Goal: Information Seeking & Learning: Learn about a topic

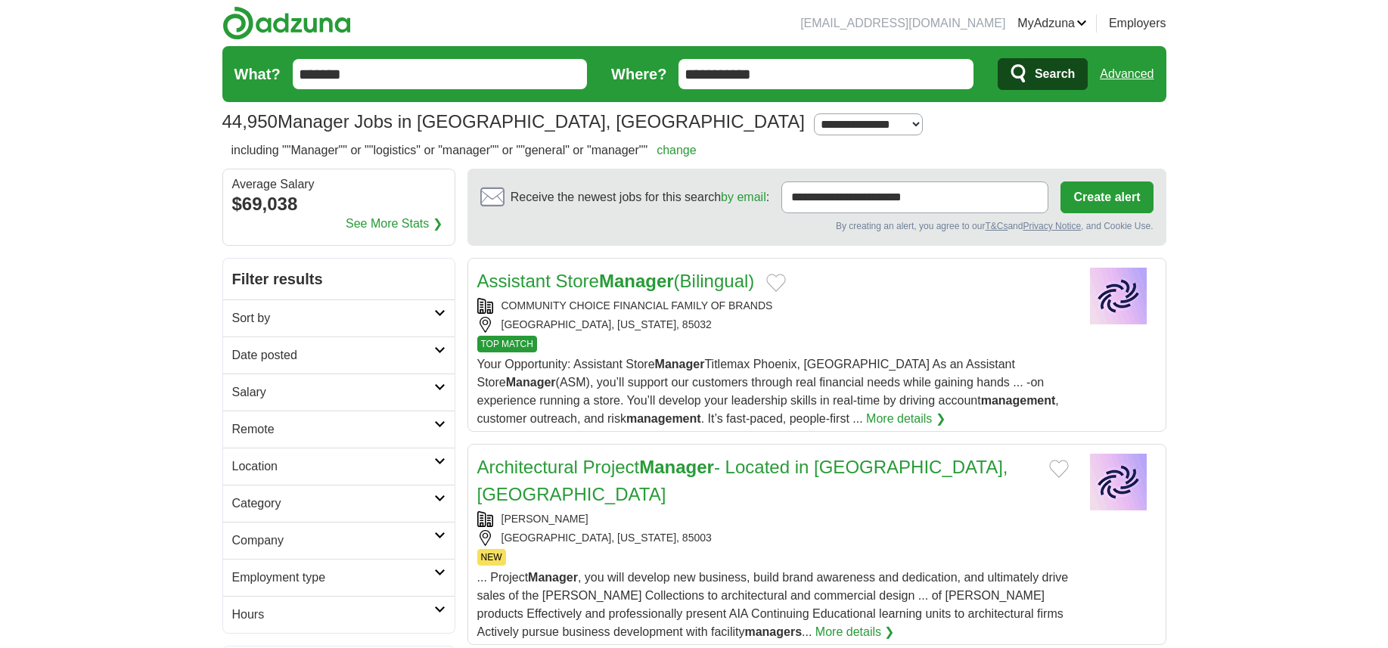
click at [261, 352] on h2 "Date posted" at bounding box center [333, 355] width 202 height 18
click at [273, 387] on link "Last 24 hours" at bounding box center [338, 392] width 213 height 18
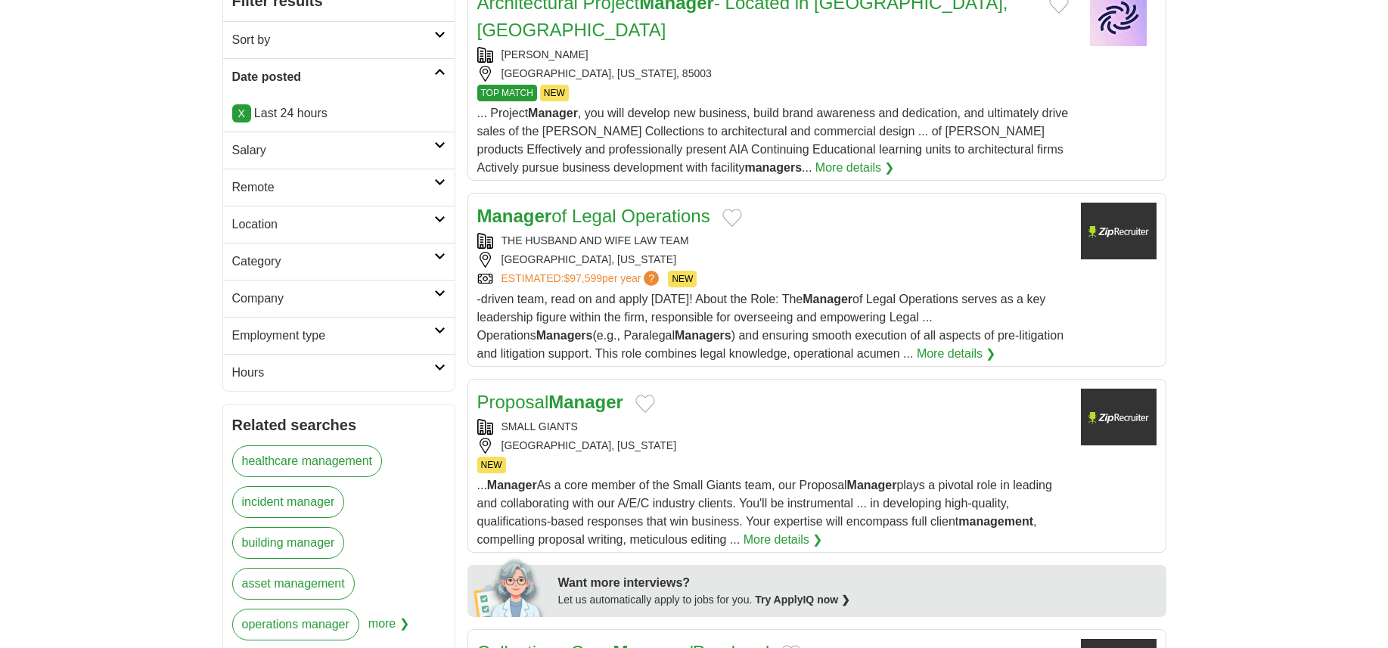
scroll to position [302, 0]
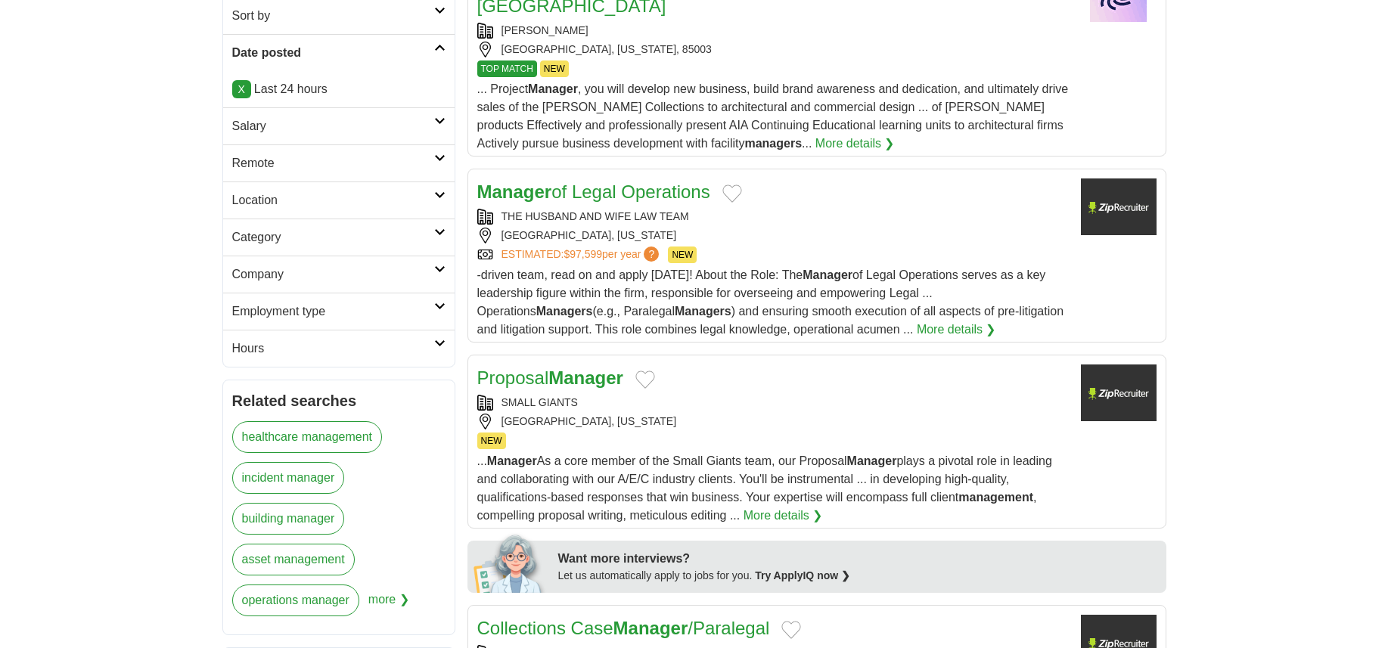
click at [267, 119] on h2 "Salary" at bounding box center [333, 126] width 202 height 18
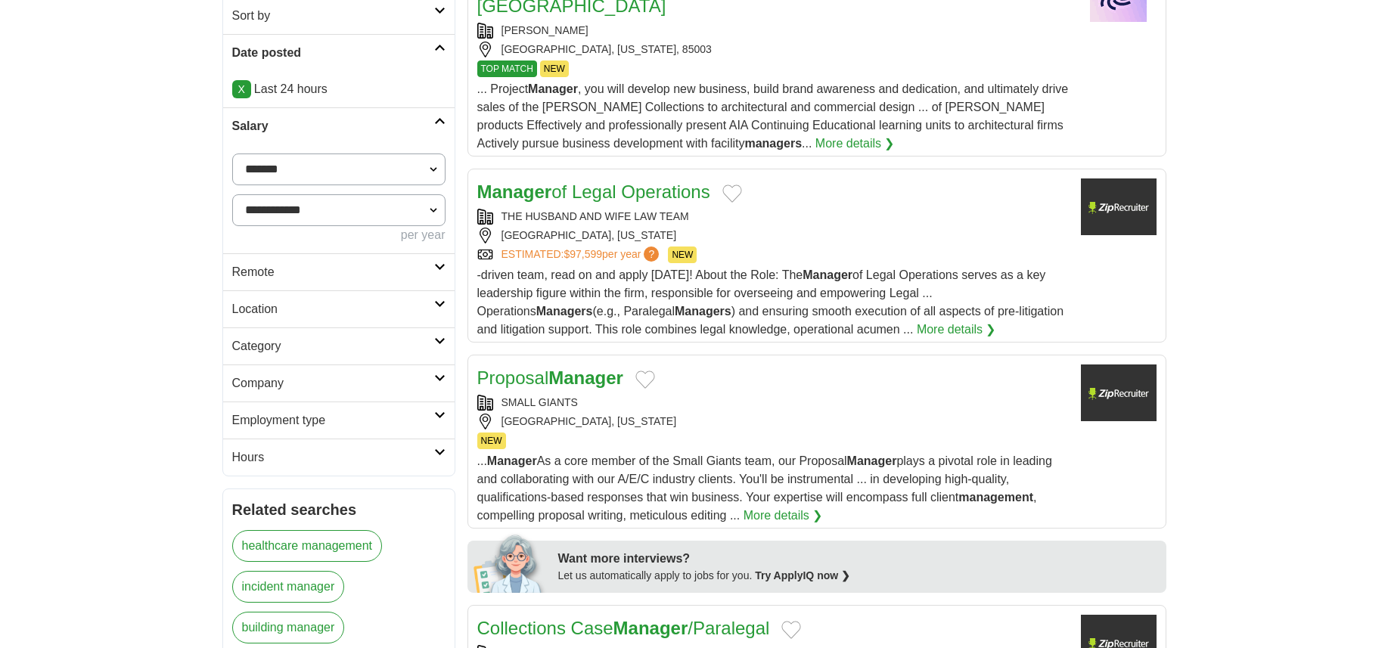
click at [299, 168] on select "**********" at bounding box center [338, 170] width 213 height 32
select select "*****"
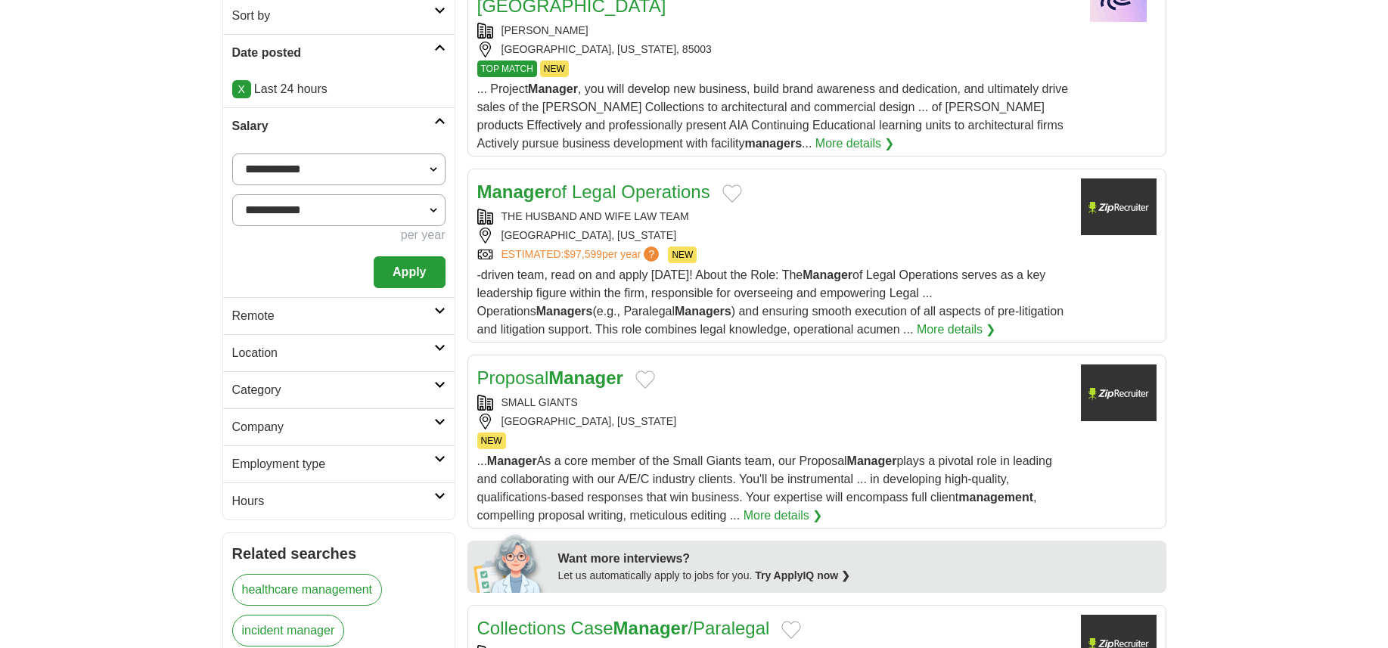
click at [282, 207] on select "**********" at bounding box center [338, 210] width 213 height 32
select select "*****"
click at [232, 194] on select "**********" at bounding box center [338, 210] width 213 height 32
click at [403, 265] on button "Apply" at bounding box center [409, 272] width 71 height 32
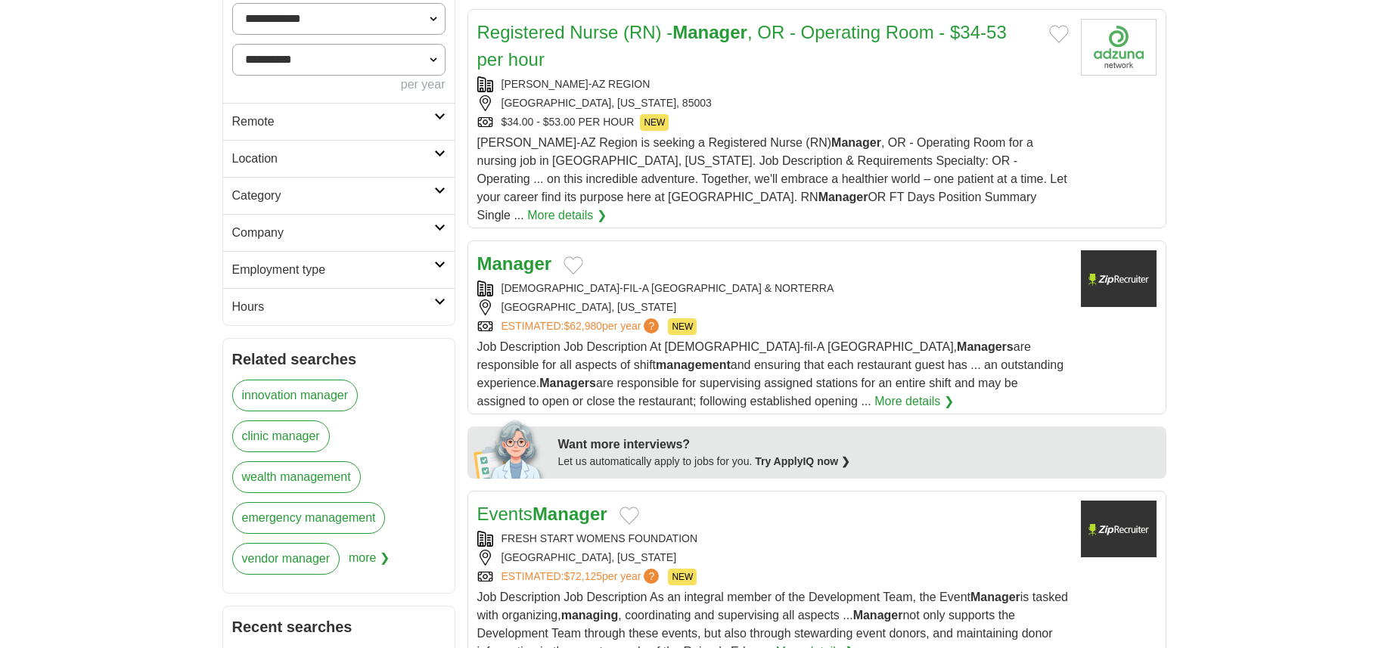
scroll to position [492, 0]
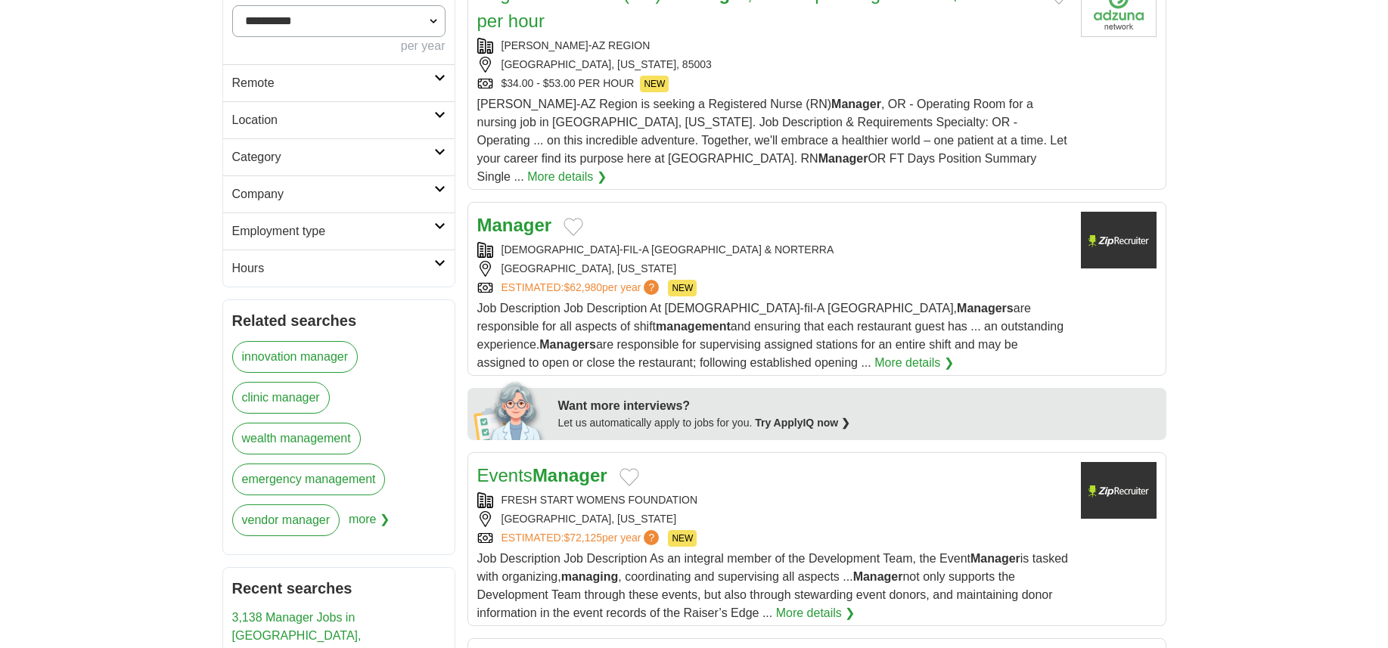
click at [256, 154] on h2 "Category" at bounding box center [333, 157] width 202 height 18
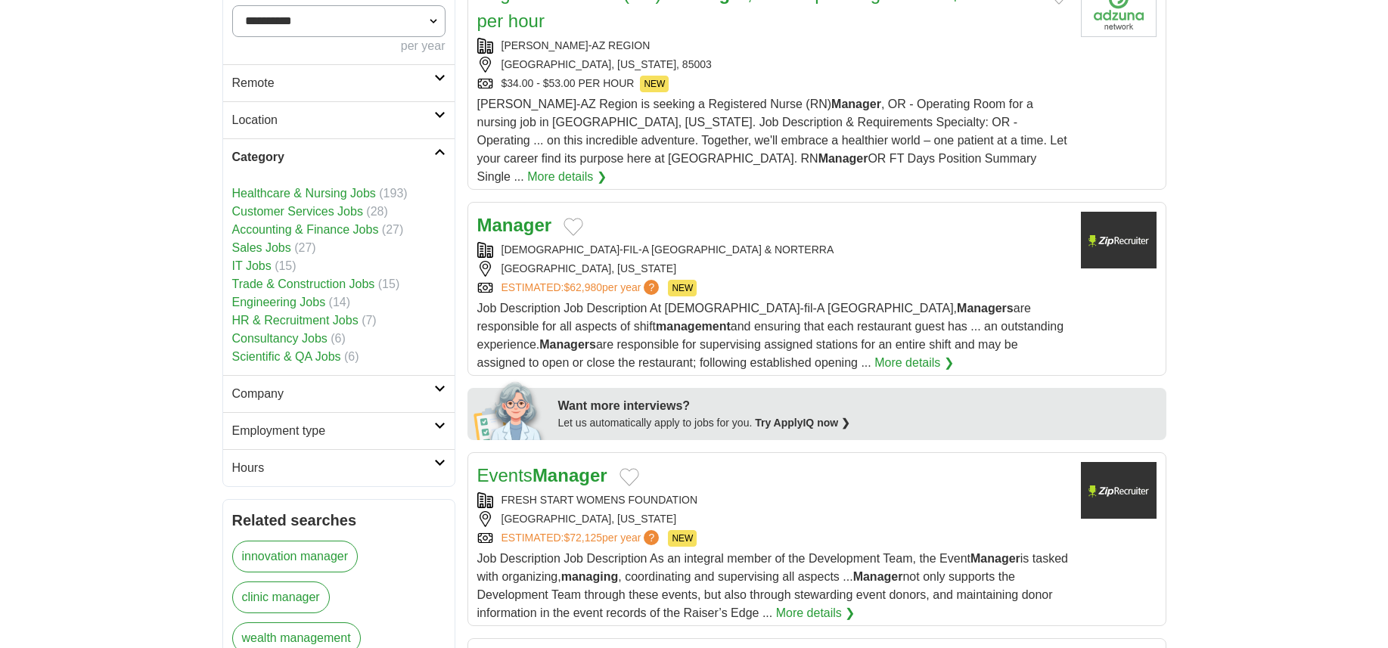
click at [308, 212] on link "Customer Services Jobs" at bounding box center [297, 211] width 131 height 13
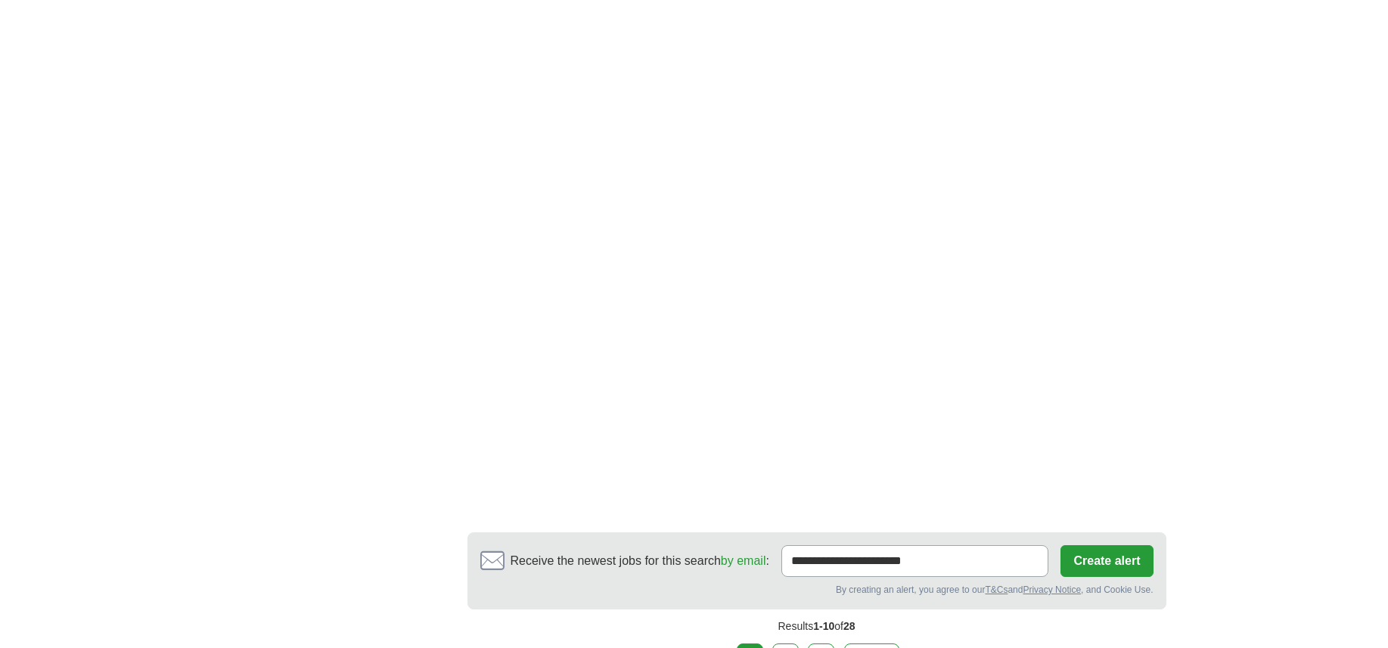
scroll to position [2306, 0]
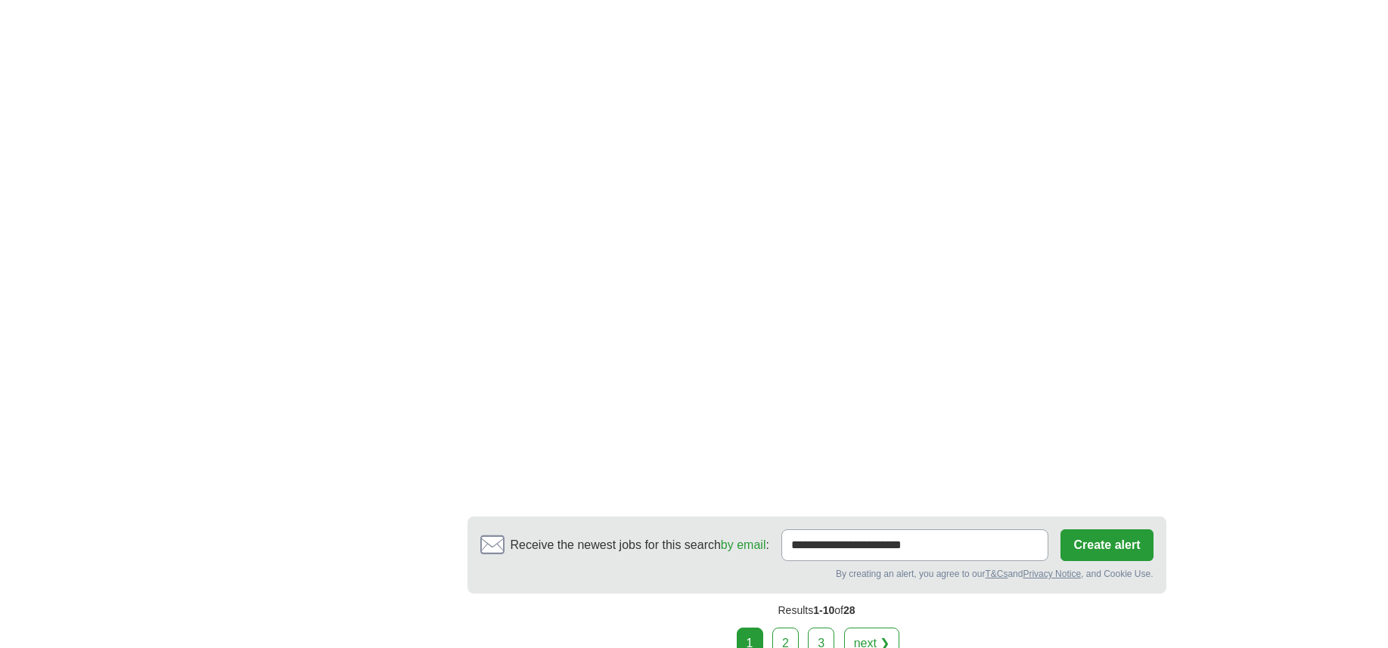
click at [888, 628] on link "next ❯" at bounding box center [872, 644] width 56 height 32
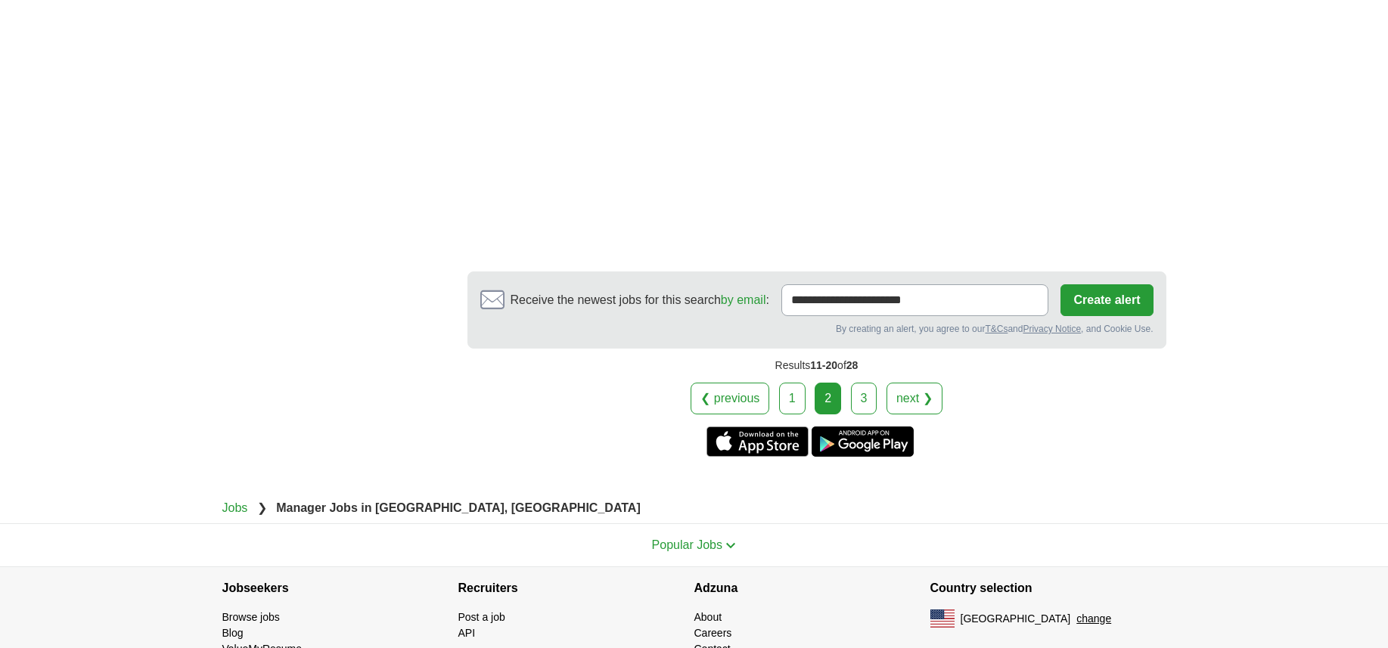
scroll to position [2508, 0]
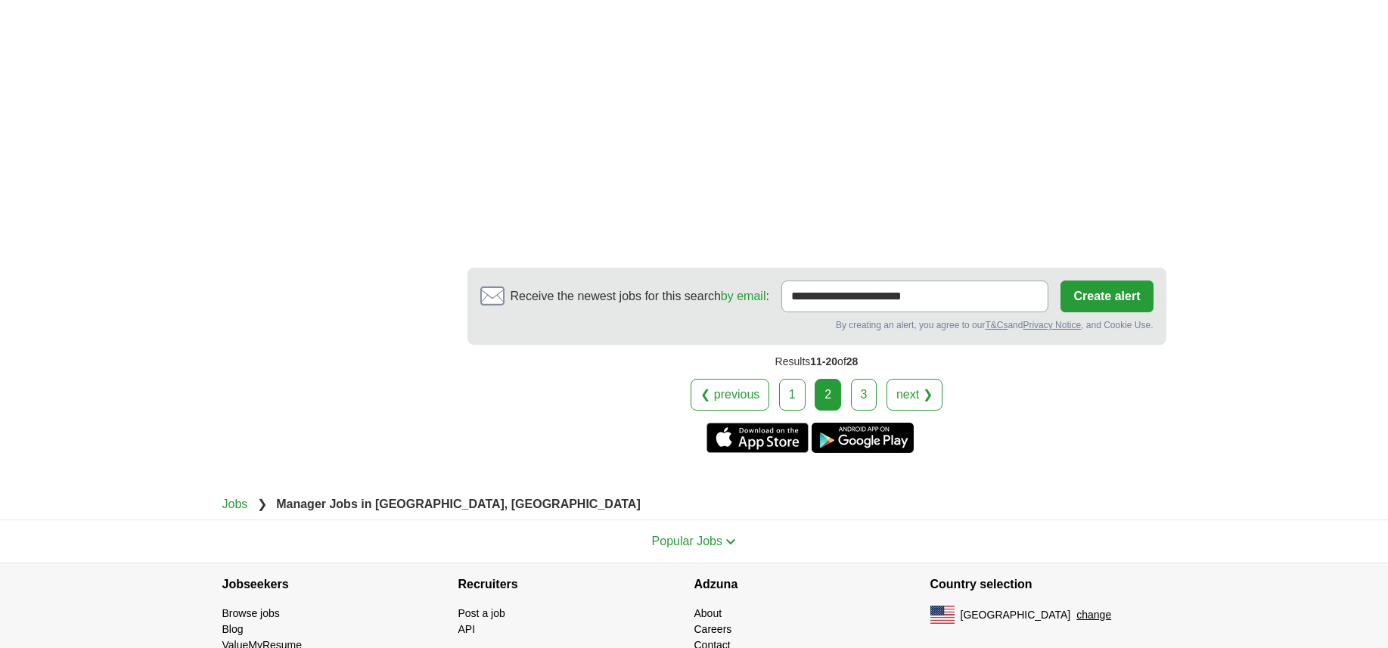
click at [934, 379] on link "next ❯" at bounding box center [914, 395] width 56 height 32
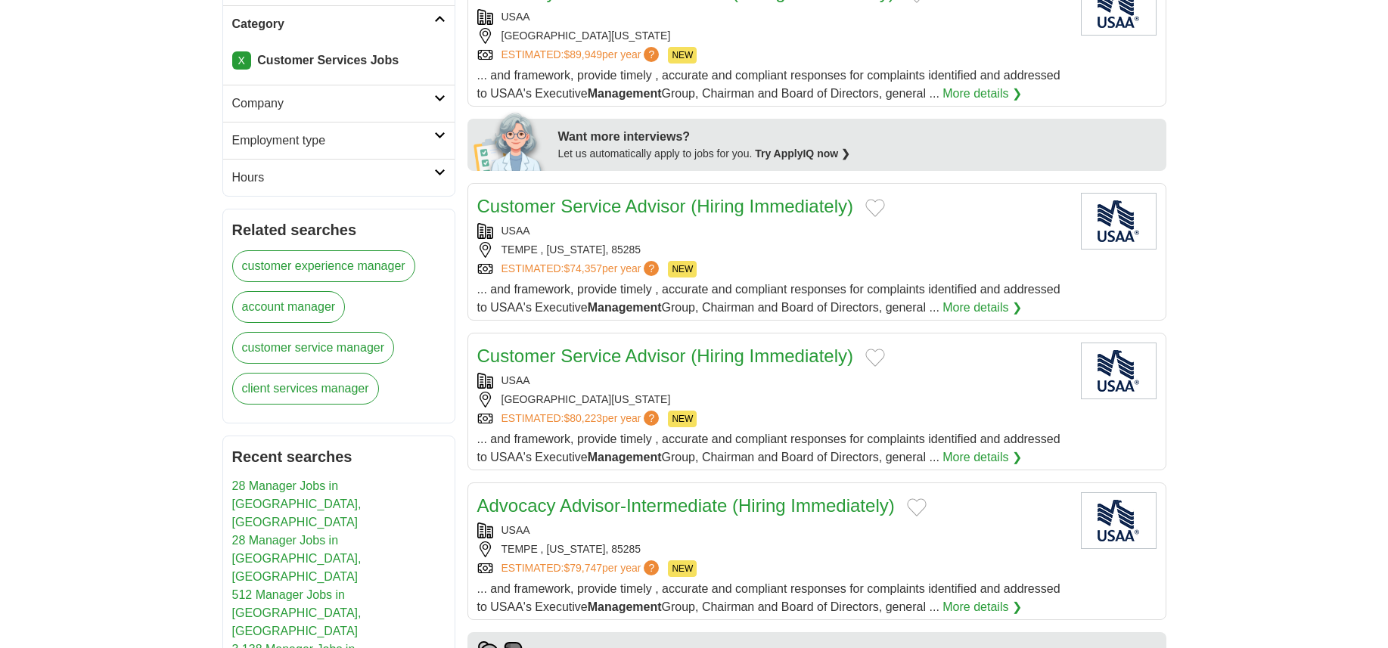
scroll to position [554, 0]
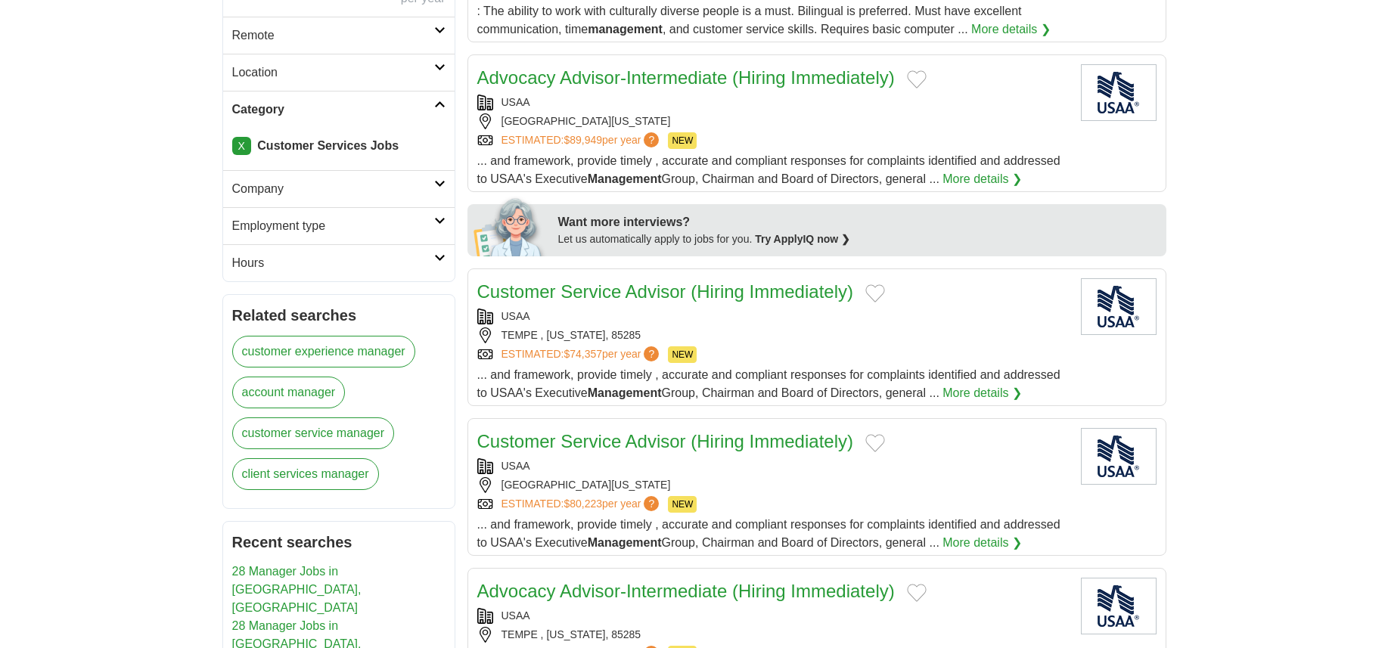
click at [249, 137] on link "X" at bounding box center [241, 146] width 19 height 18
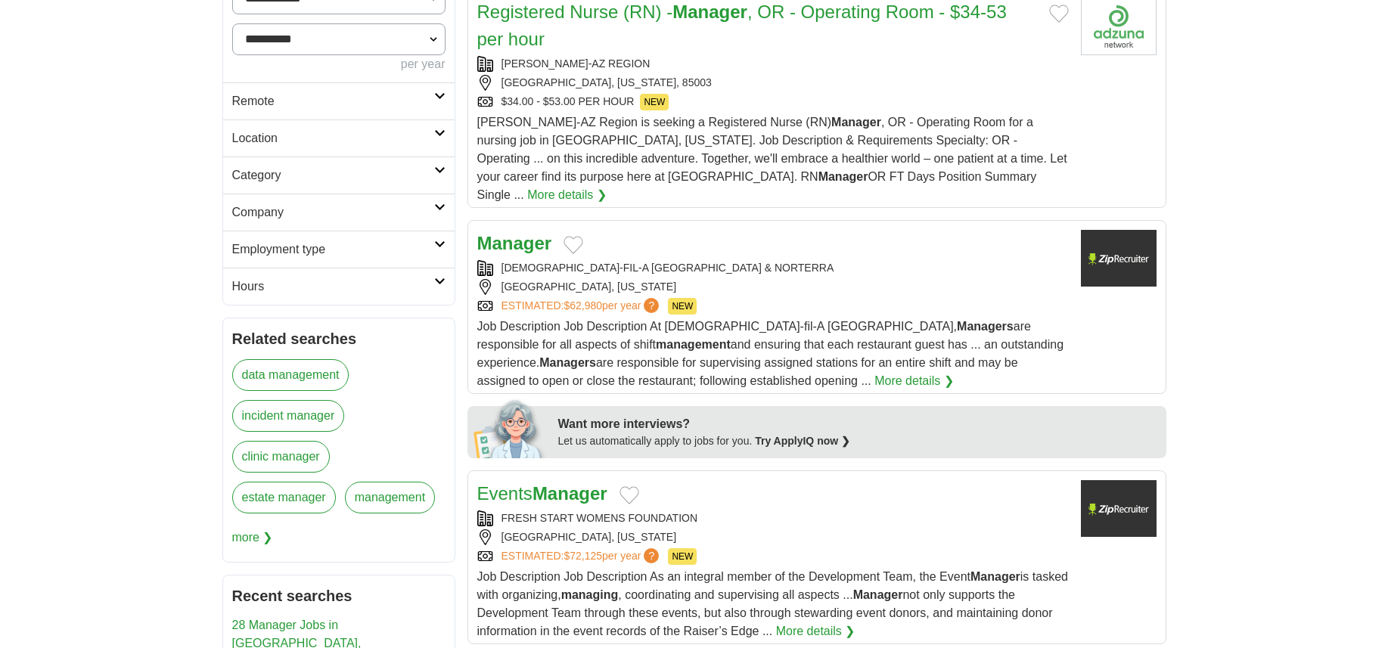
scroll to position [479, 0]
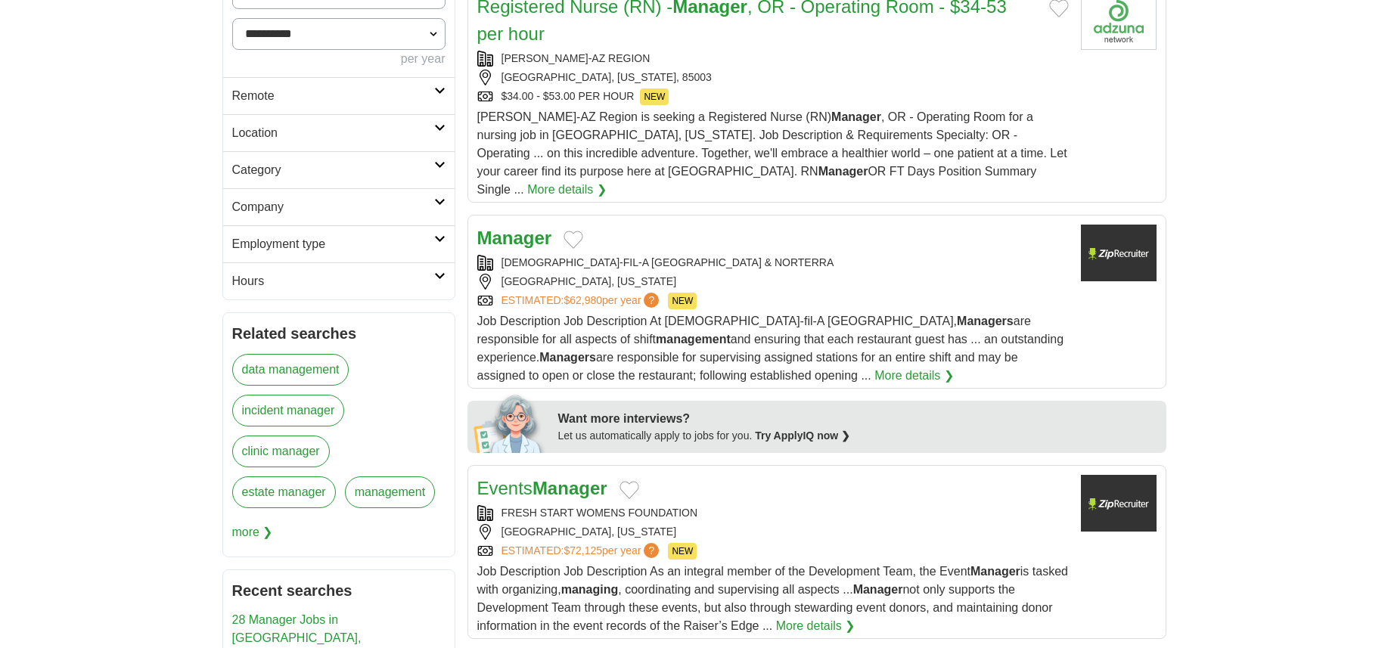
click at [243, 166] on h2 "Category" at bounding box center [333, 170] width 202 height 18
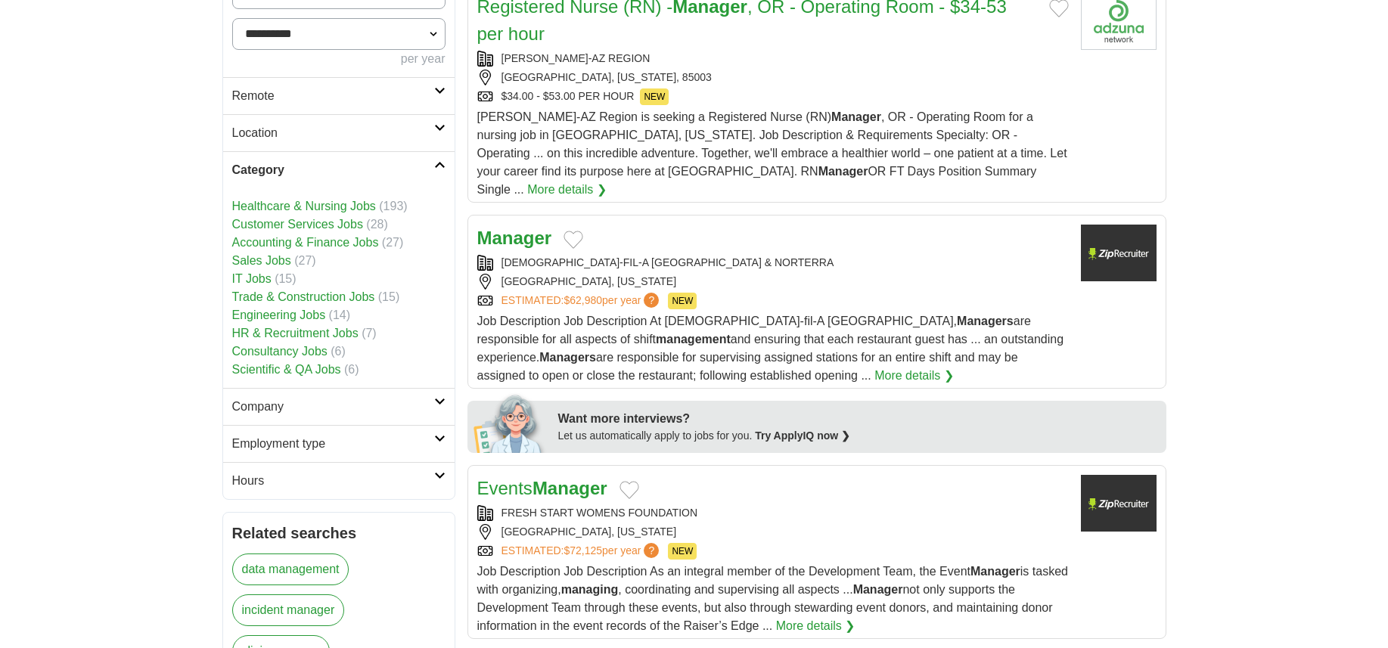
click at [276, 256] on link "Sales Jobs" at bounding box center [261, 260] width 59 height 13
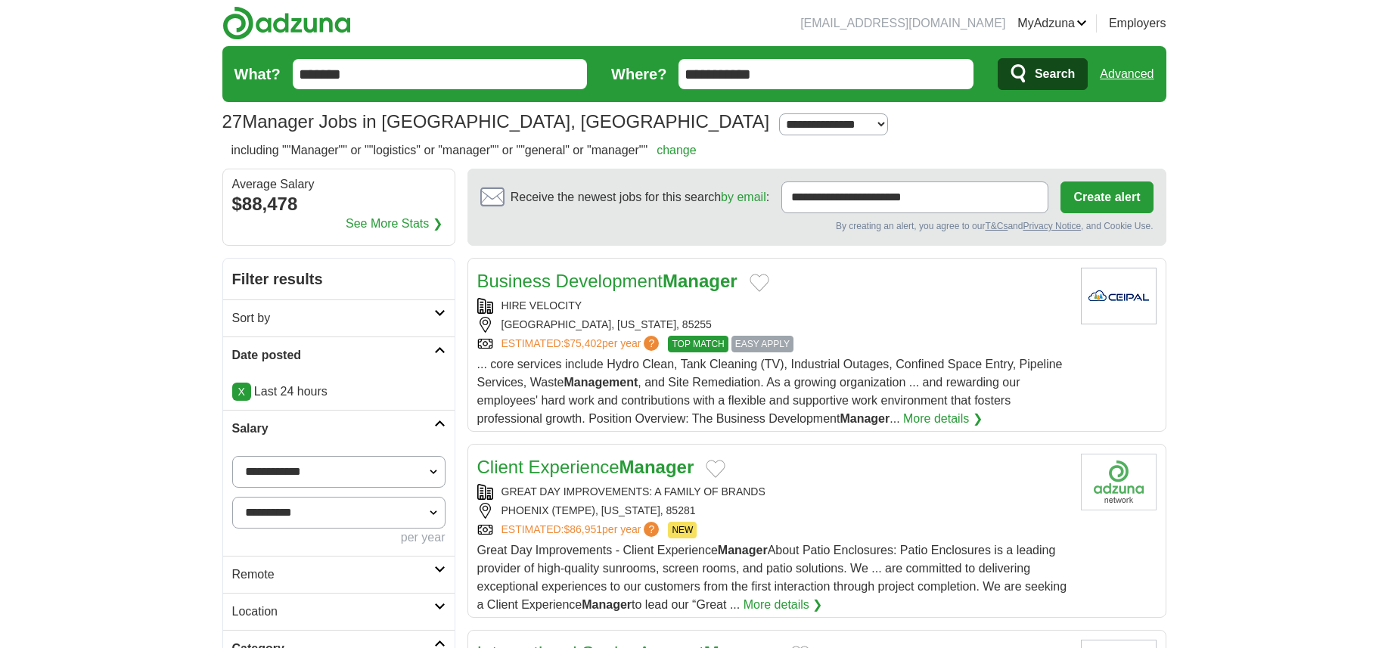
click at [970, 299] on div "HIRE VELOCITY" at bounding box center [772, 306] width 591 height 16
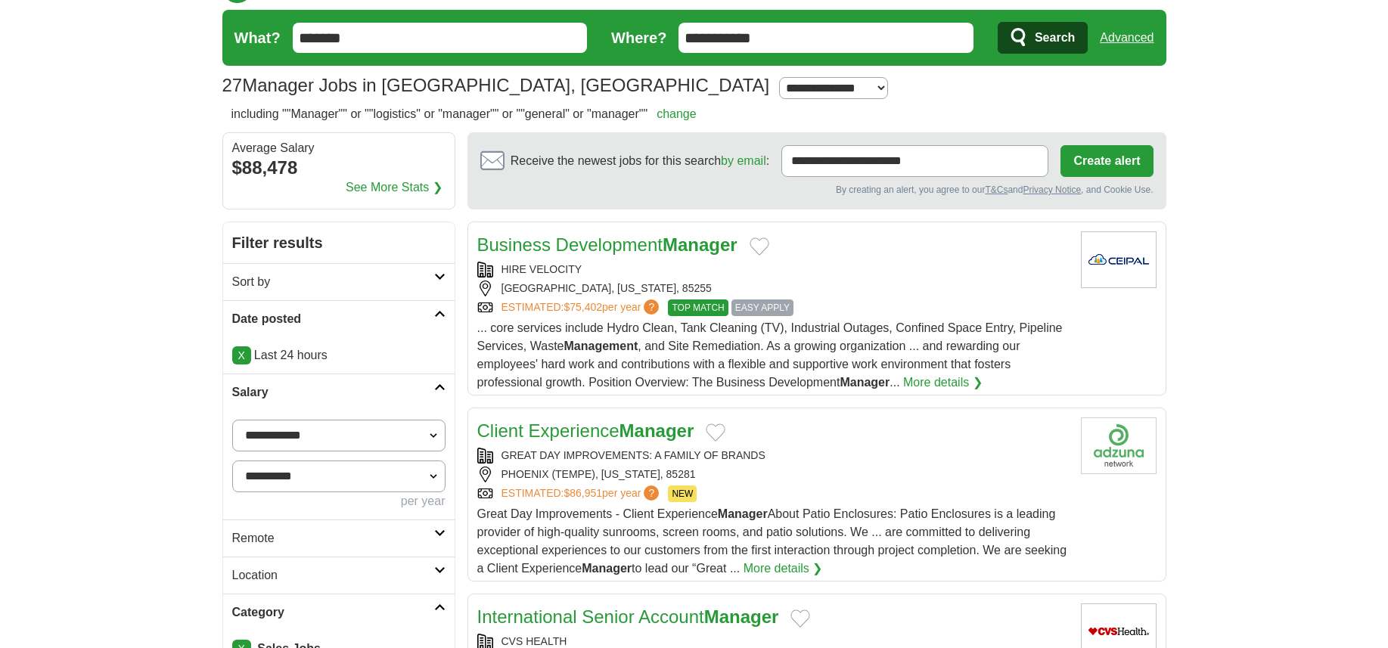
scroll to position [189, 0]
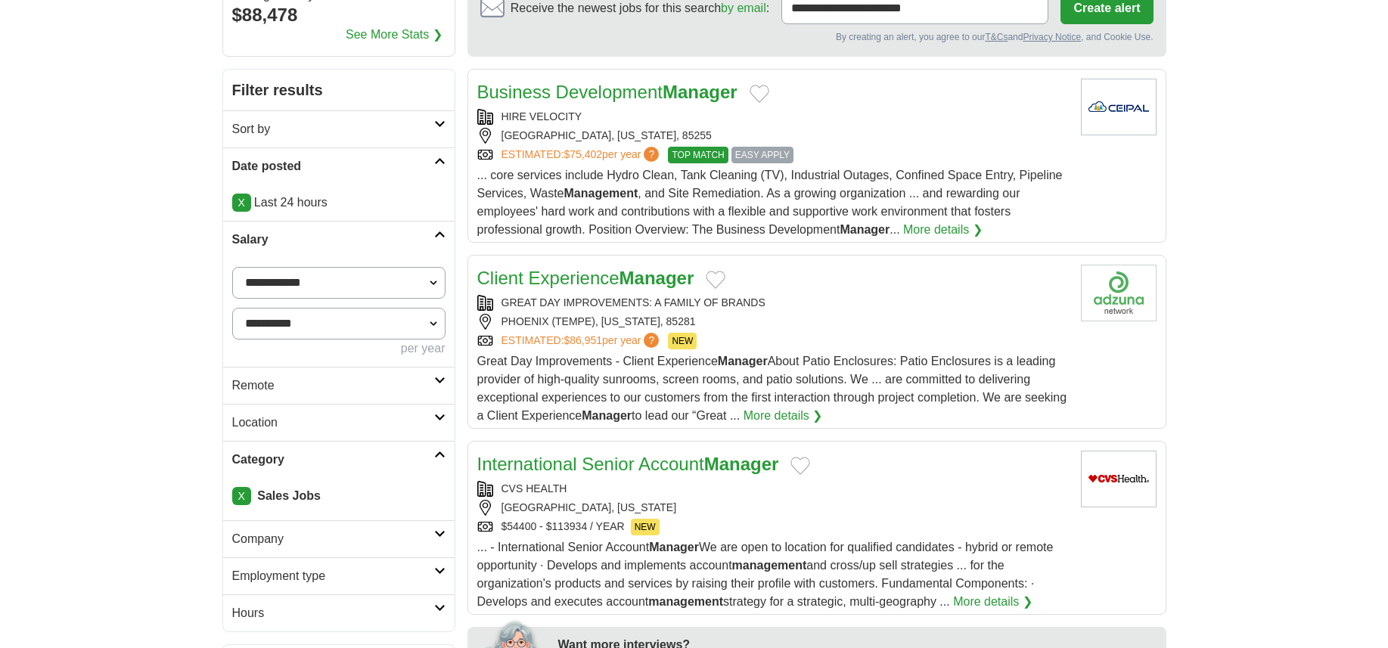
click at [961, 301] on div "GREAT DAY IMPROVEMENTS: A FAMILY OF BRANDS" at bounding box center [772, 303] width 591 height 16
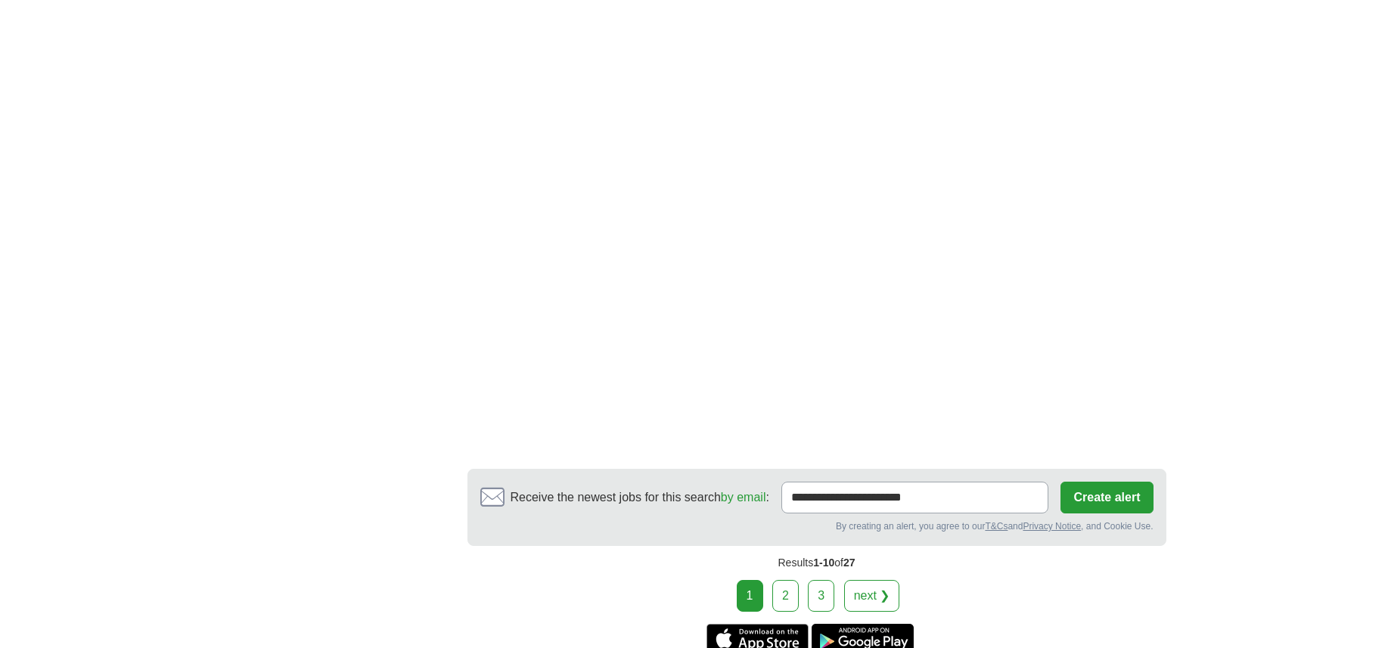
scroll to position [2869, 0]
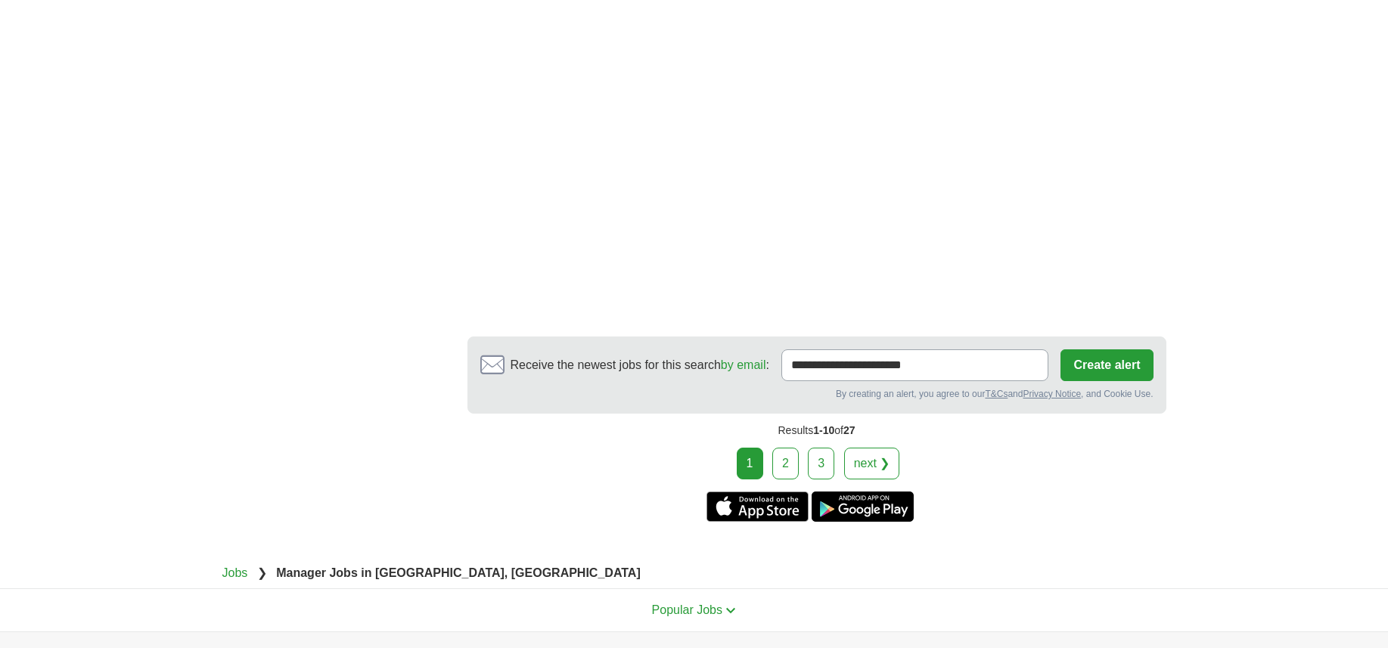
click at [890, 448] on link "next ❯" at bounding box center [872, 464] width 56 height 32
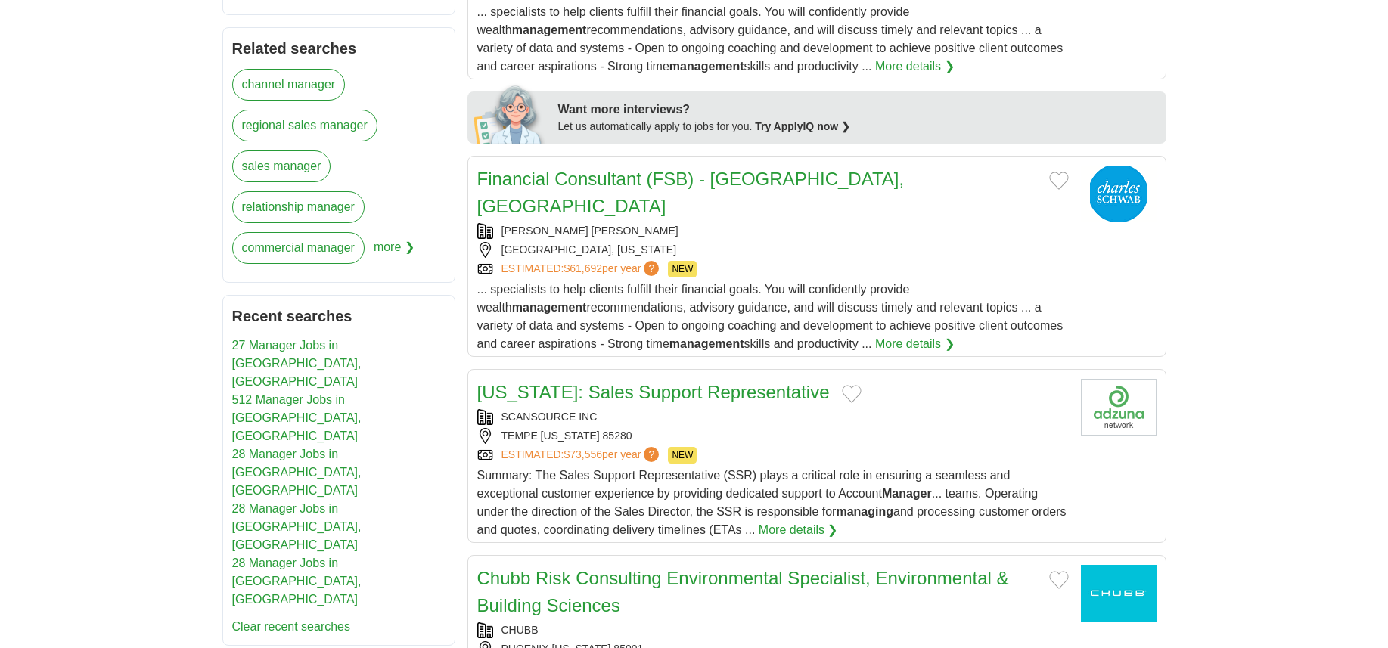
scroll to position [832, 0]
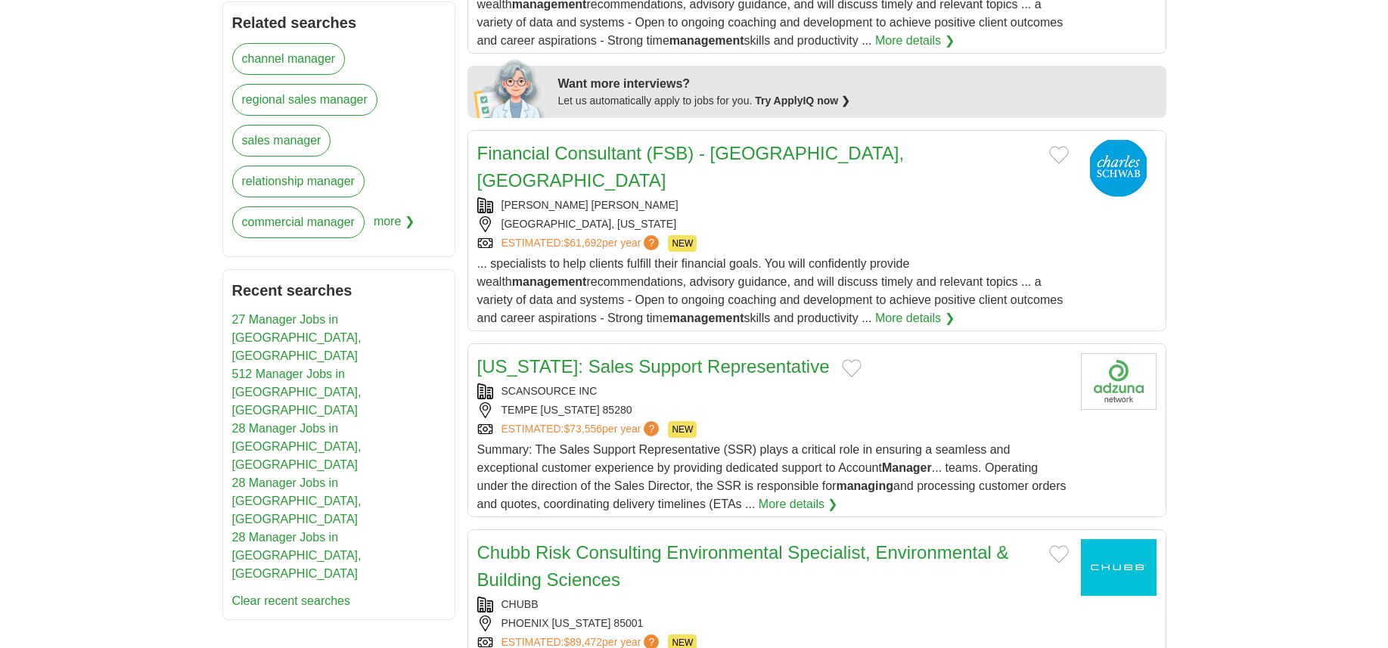
click at [928, 402] on div "TEMPE ARIZONA 85280" at bounding box center [772, 410] width 591 height 16
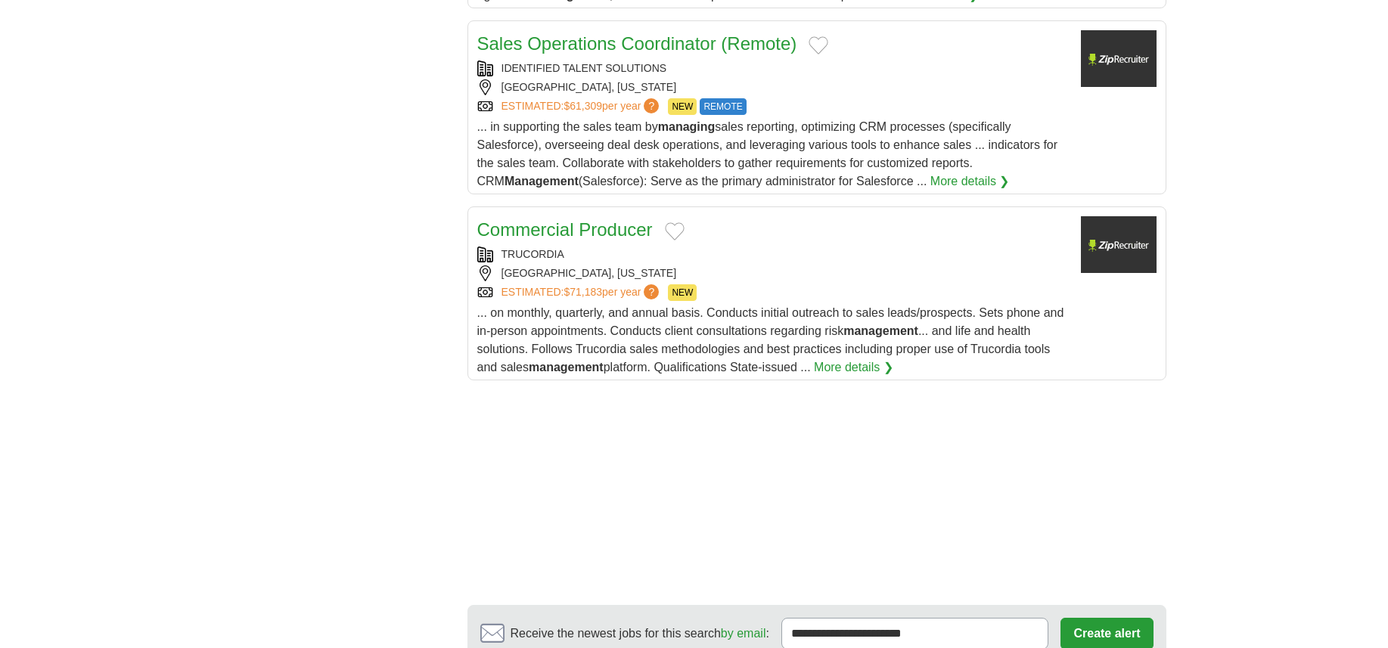
scroll to position [2042, 0]
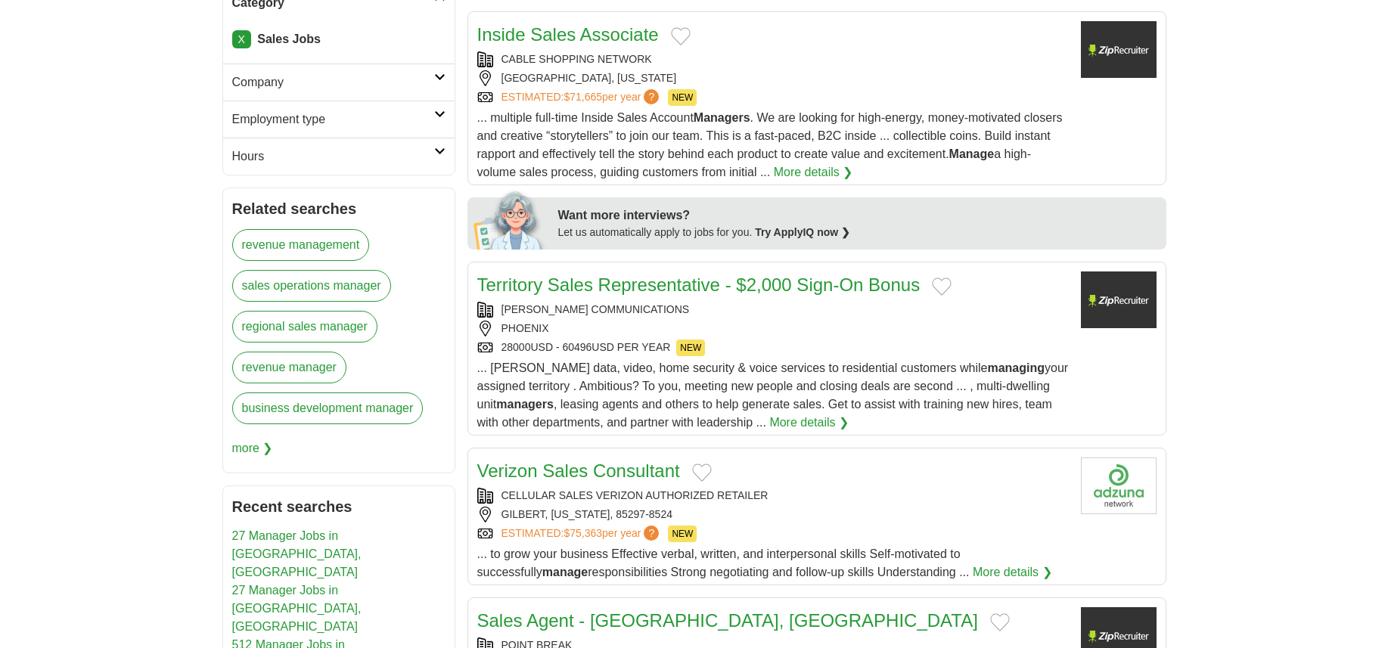
scroll to position [526, 0]
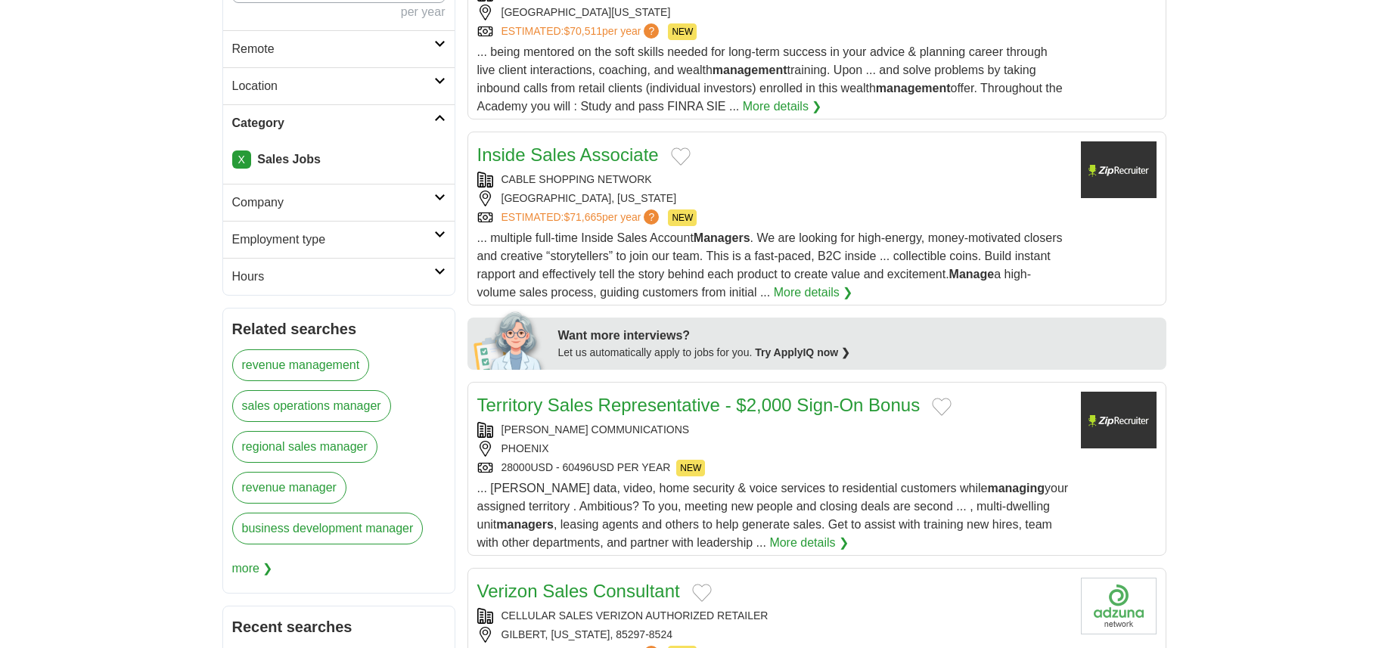
click at [244, 162] on link "X" at bounding box center [241, 159] width 19 height 18
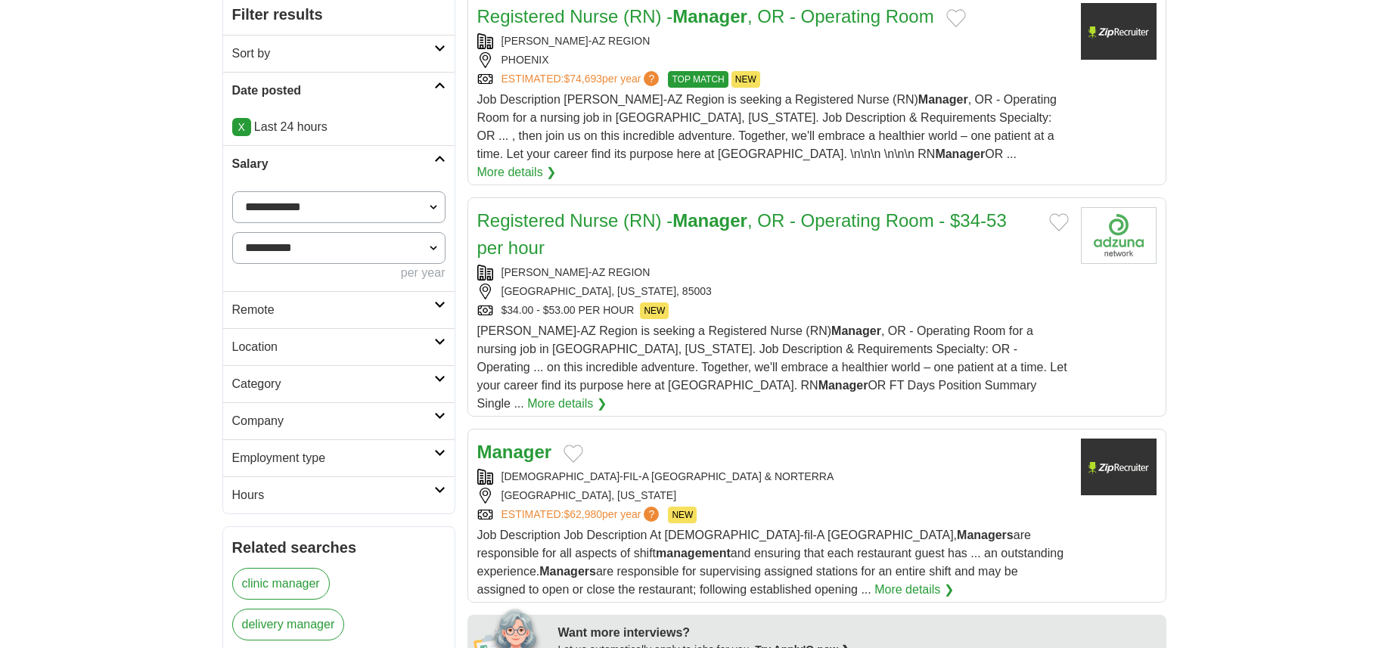
scroll to position [479, 0]
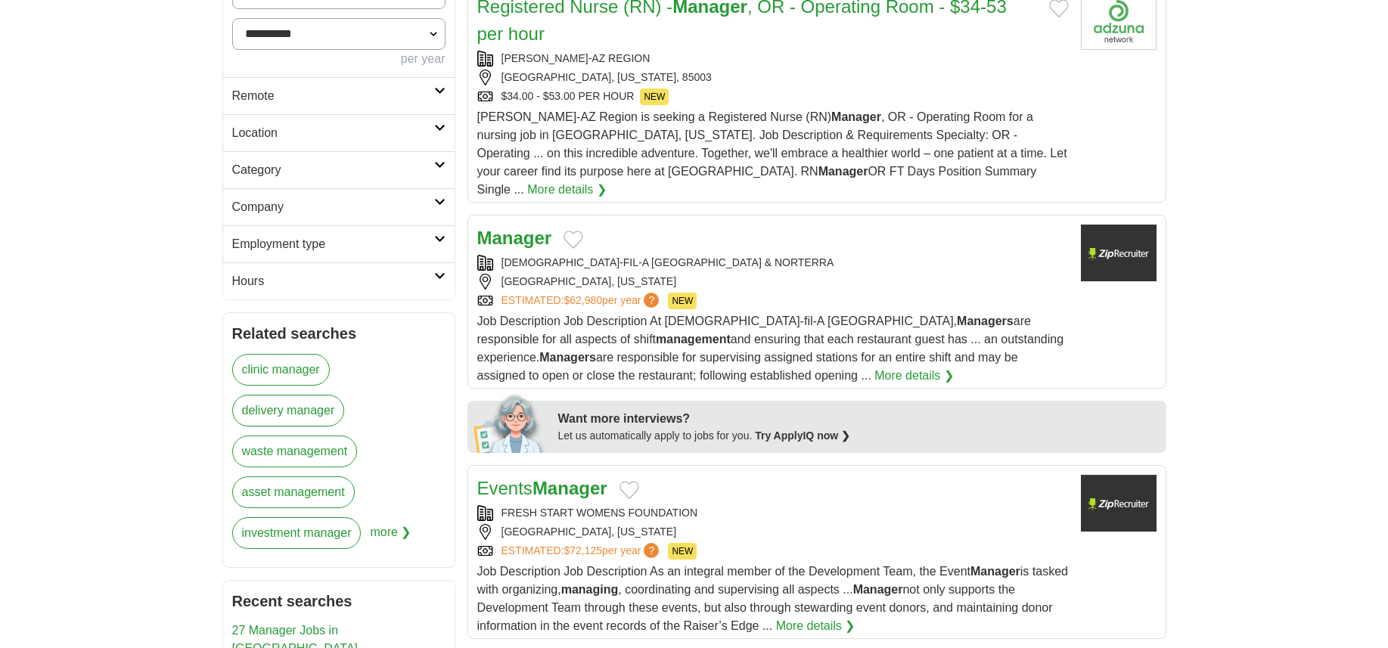
click at [255, 163] on h2 "Category" at bounding box center [333, 170] width 202 height 18
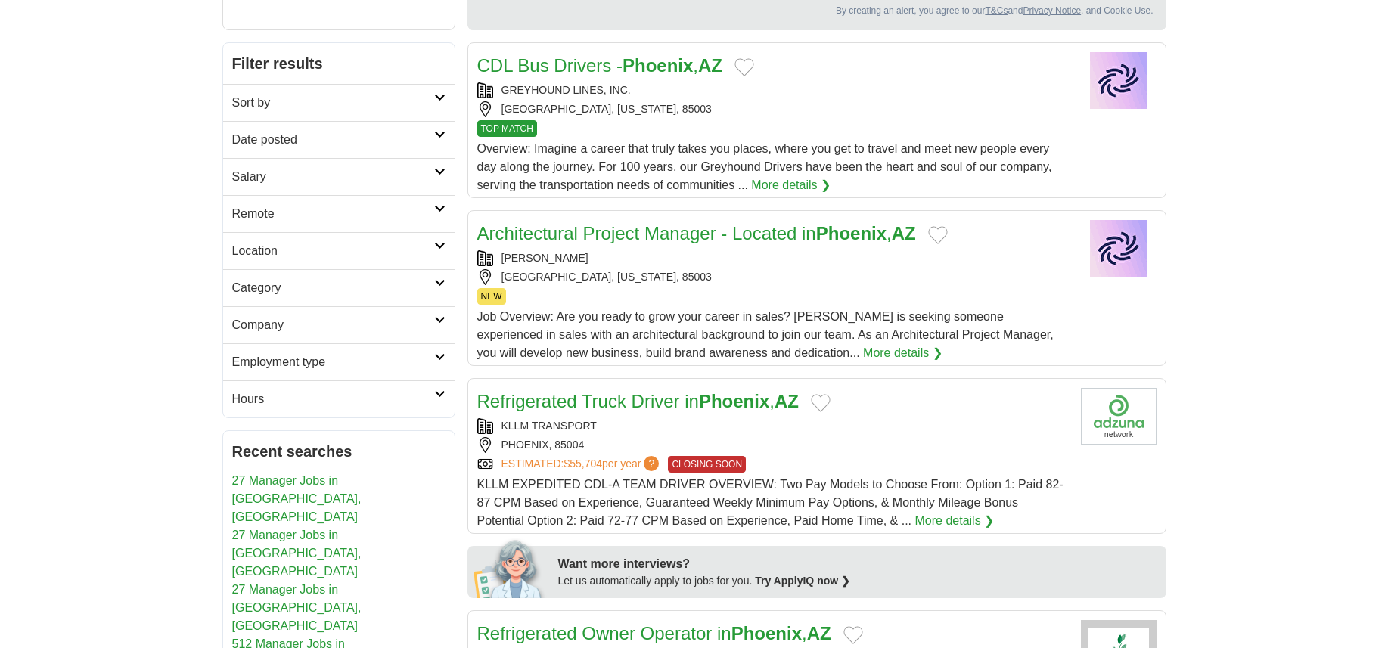
scroll to position [189, 0]
click at [287, 140] on h2 "Date posted" at bounding box center [333, 139] width 202 height 18
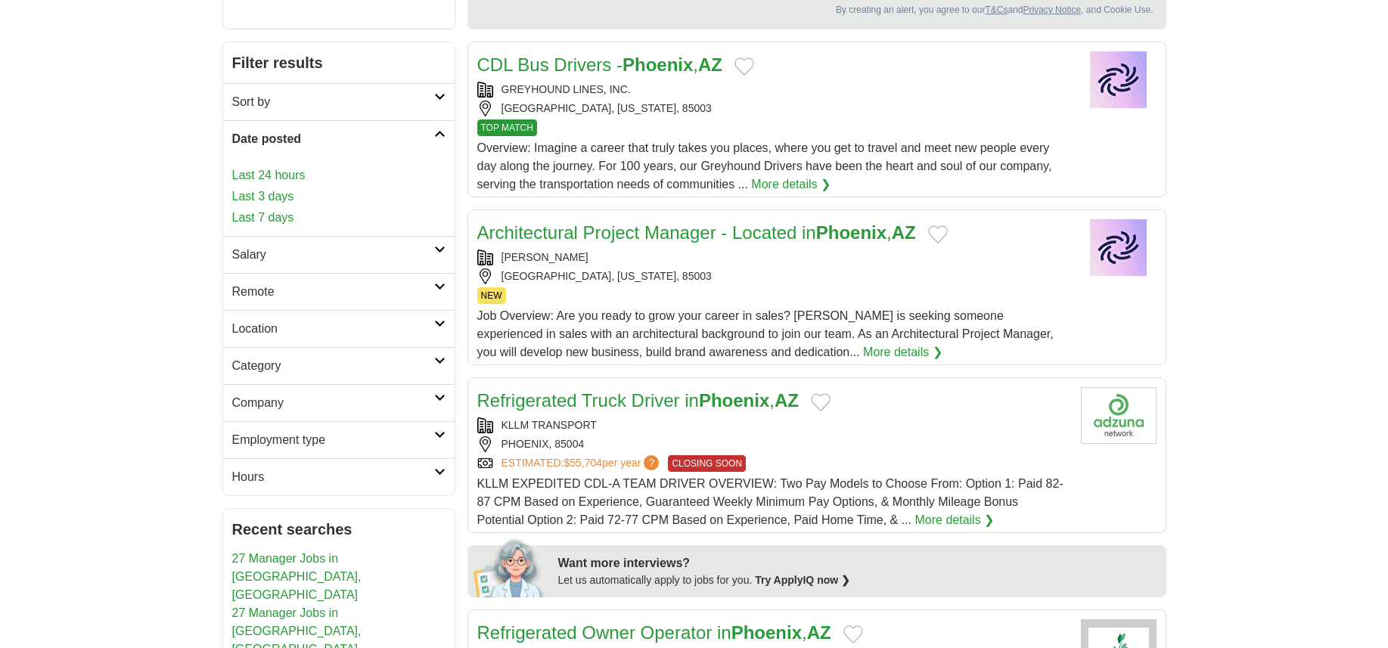
click at [293, 179] on link "Last 24 hours" at bounding box center [338, 175] width 213 height 18
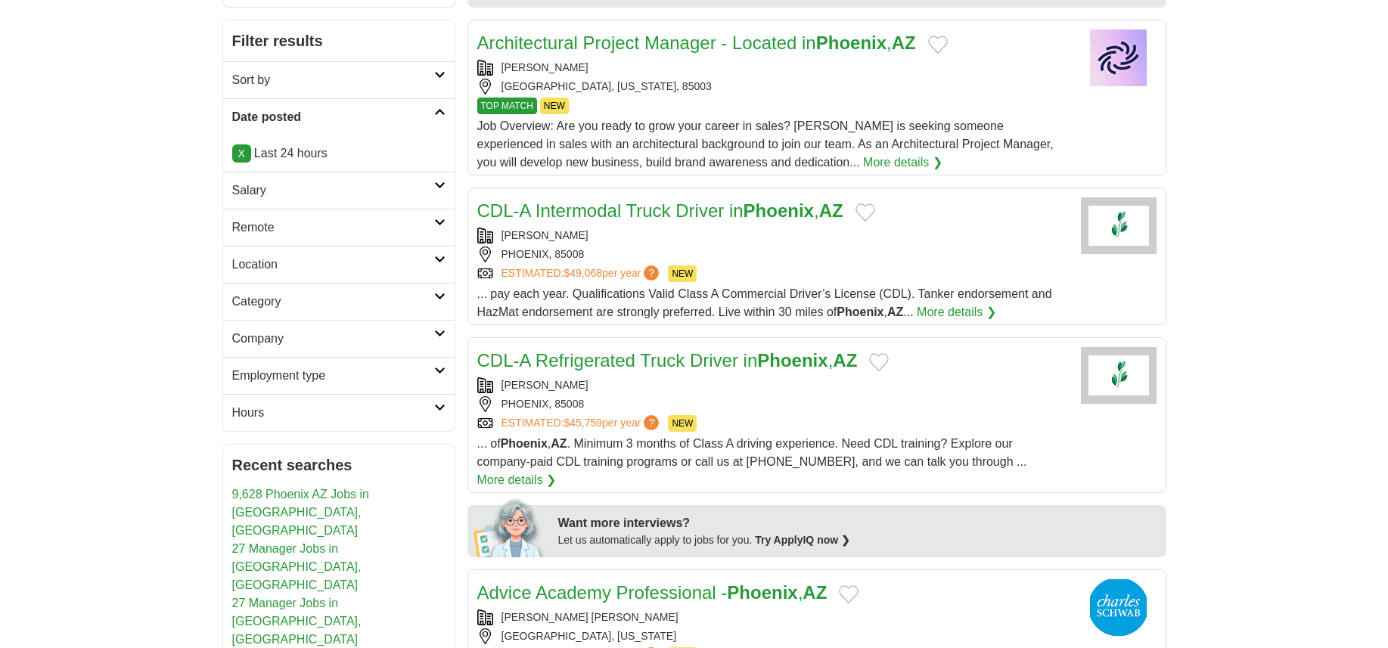
scroll to position [252, 0]
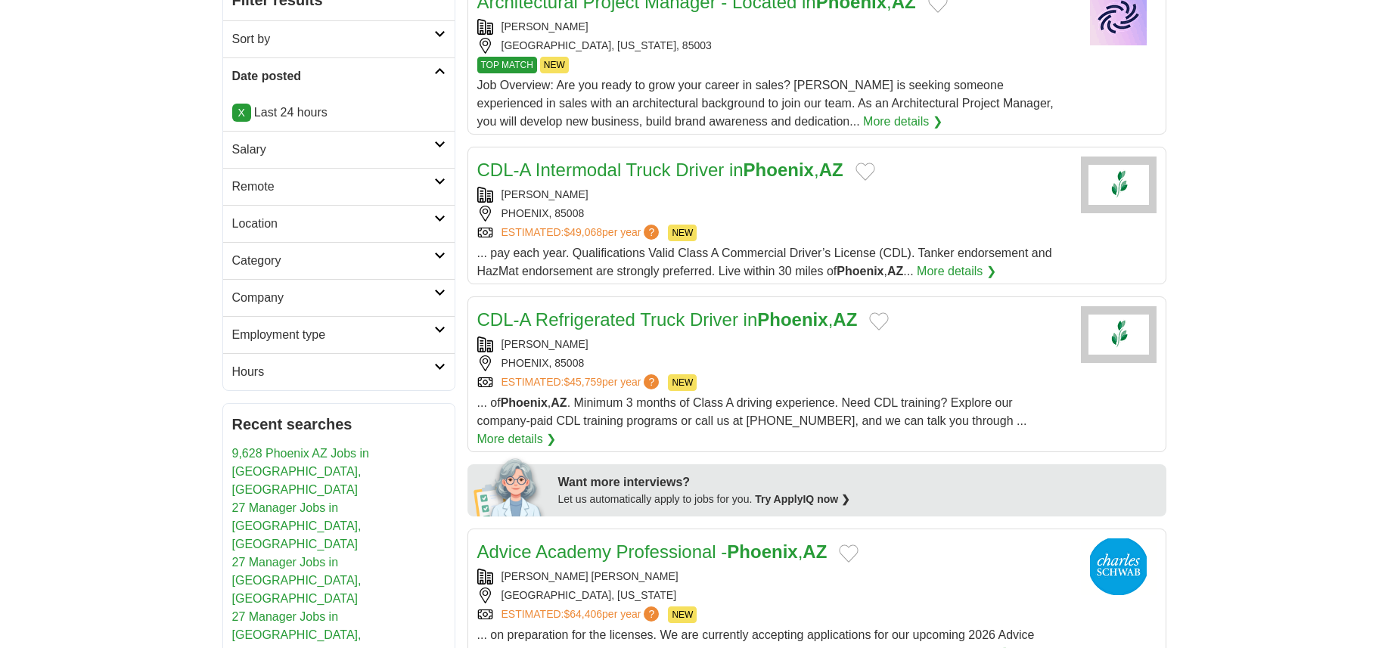
click at [232, 147] on h2 "Salary" at bounding box center [333, 150] width 202 height 18
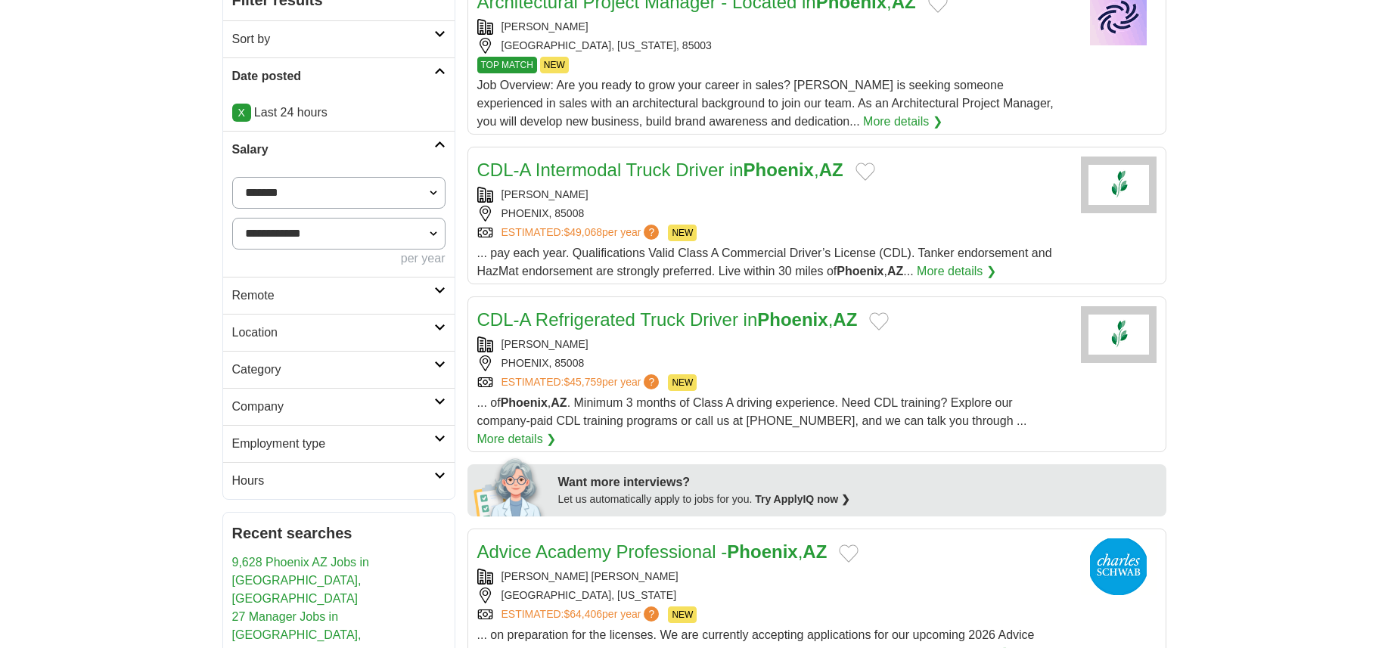
click at [250, 197] on select "**********" at bounding box center [338, 193] width 213 height 32
select select "*****"
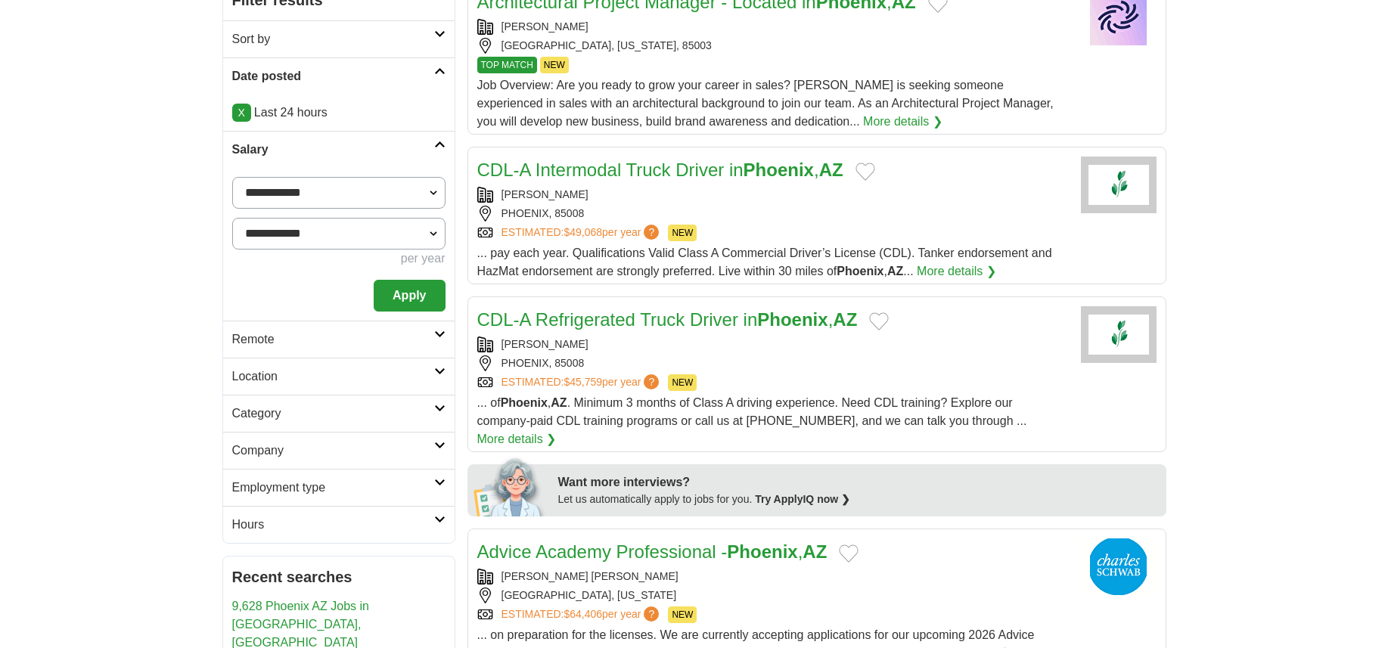
click at [284, 226] on select "**********" at bounding box center [338, 234] width 213 height 32
select select "*****"
click at [232, 218] on select "**********" at bounding box center [338, 234] width 213 height 32
click at [388, 294] on button "Apply" at bounding box center [409, 296] width 71 height 32
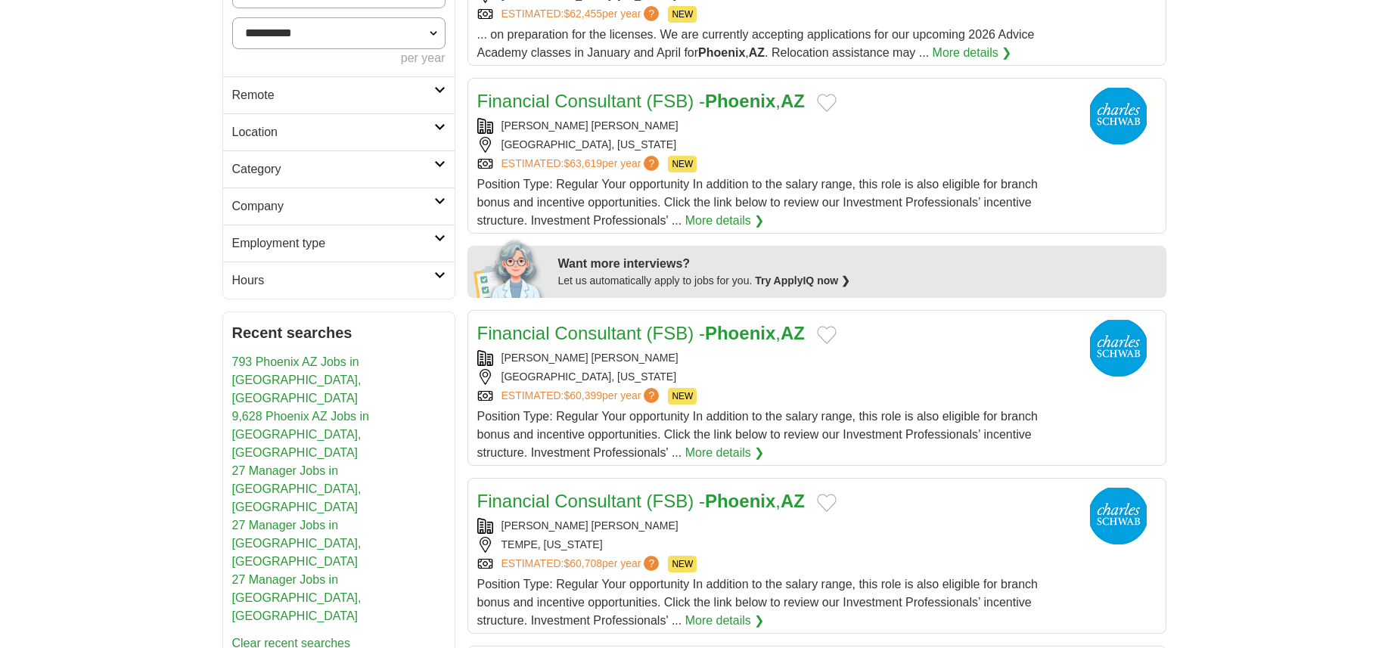
scroll to position [454, 0]
click at [235, 167] on h2 "Category" at bounding box center [333, 168] width 202 height 18
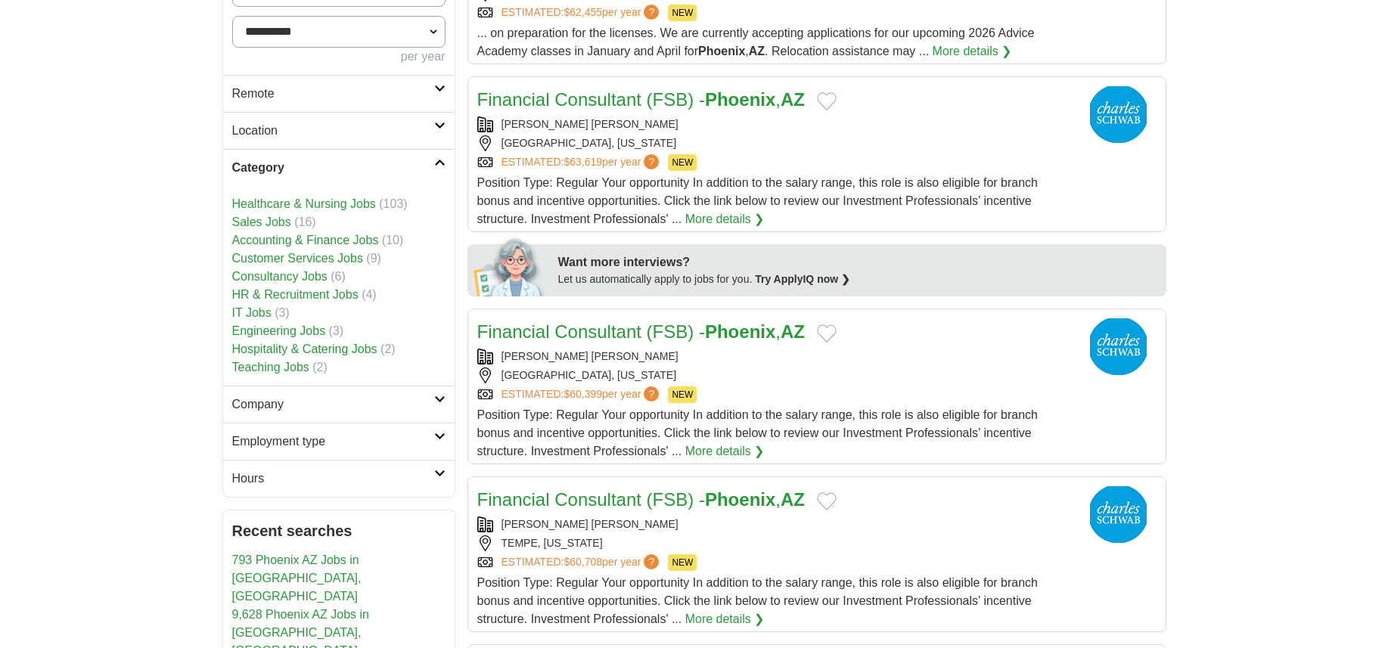
click at [253, 222] on link "Sales Jobs" at bounding box center [261, 222] width 59 height 13
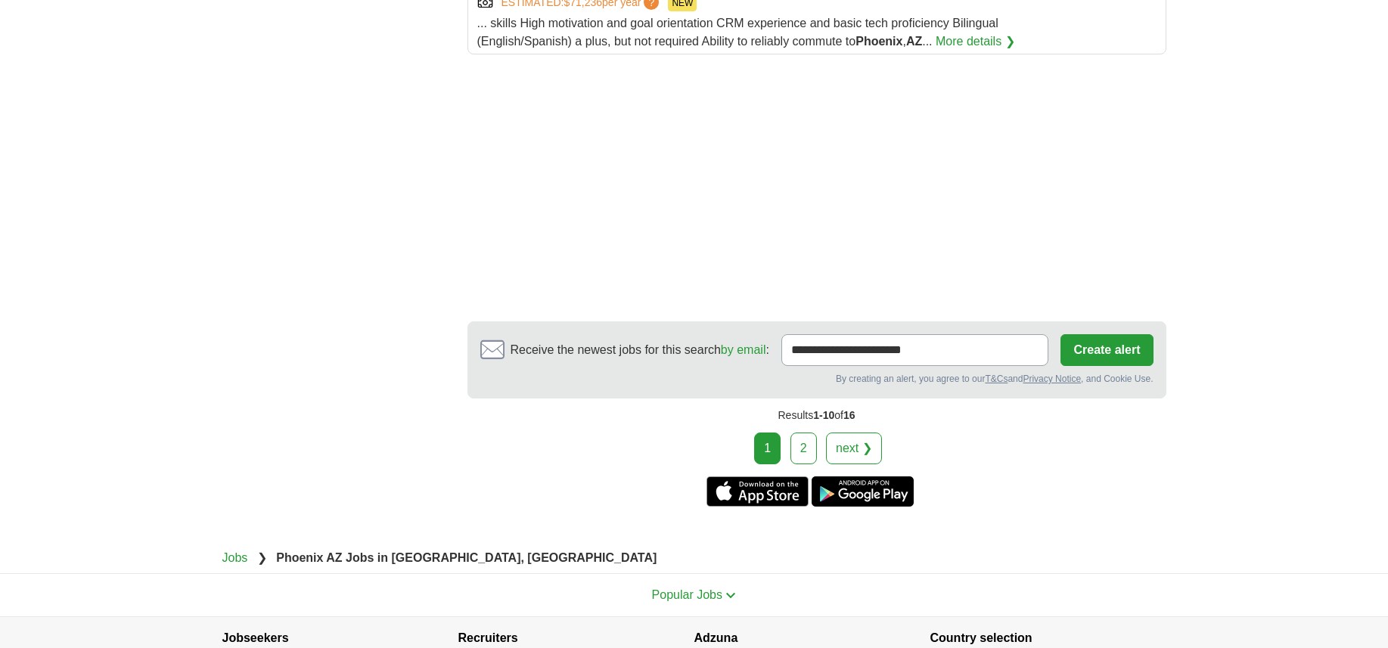
scroll to position [2011, 0]
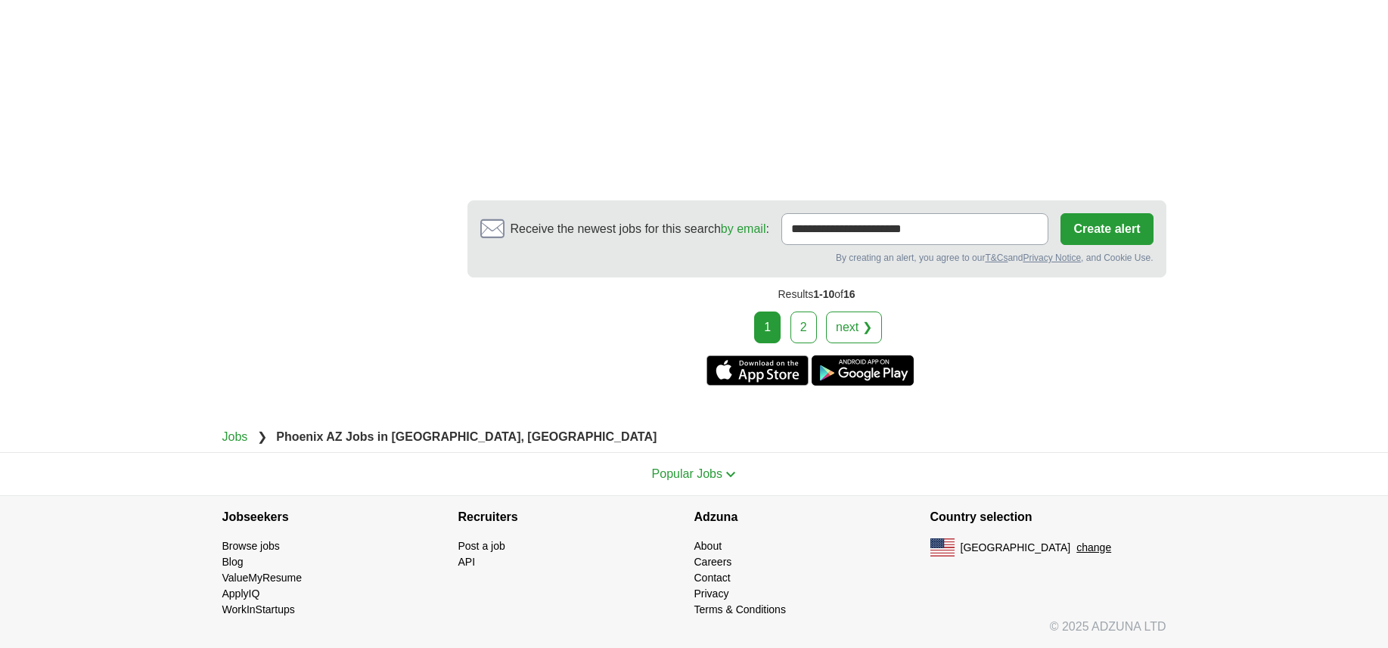
click at [870, 320] on link "next ❯" at bounding box center [854, 328] width 56 height 32
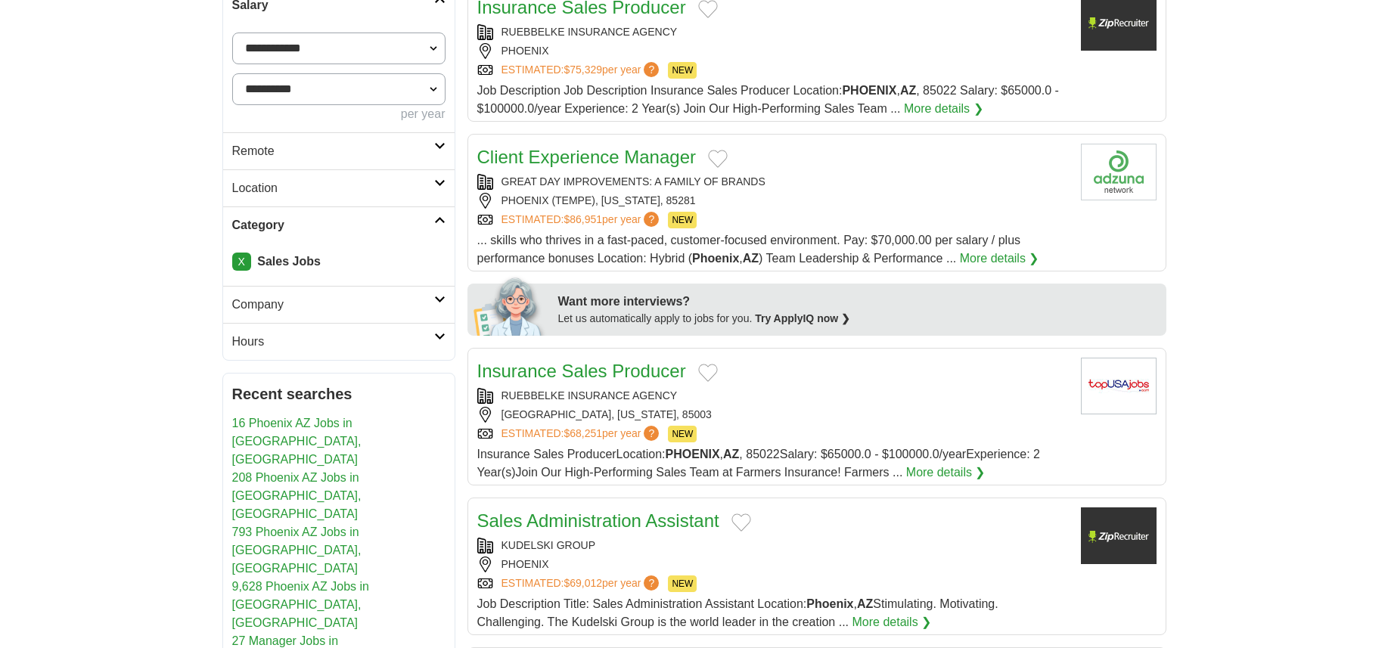
scroll to position [391, 0]
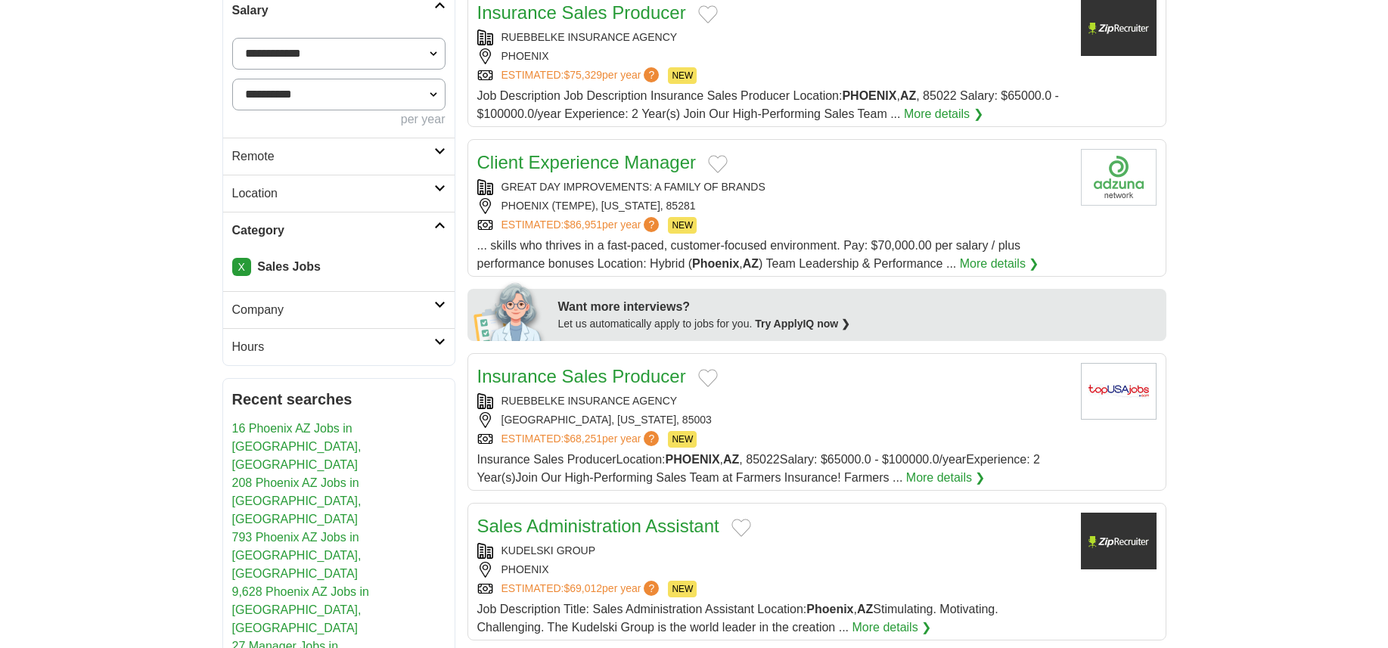
click at [242, 267] on link "X" at bounding box center [241, 267] width 19 height 18
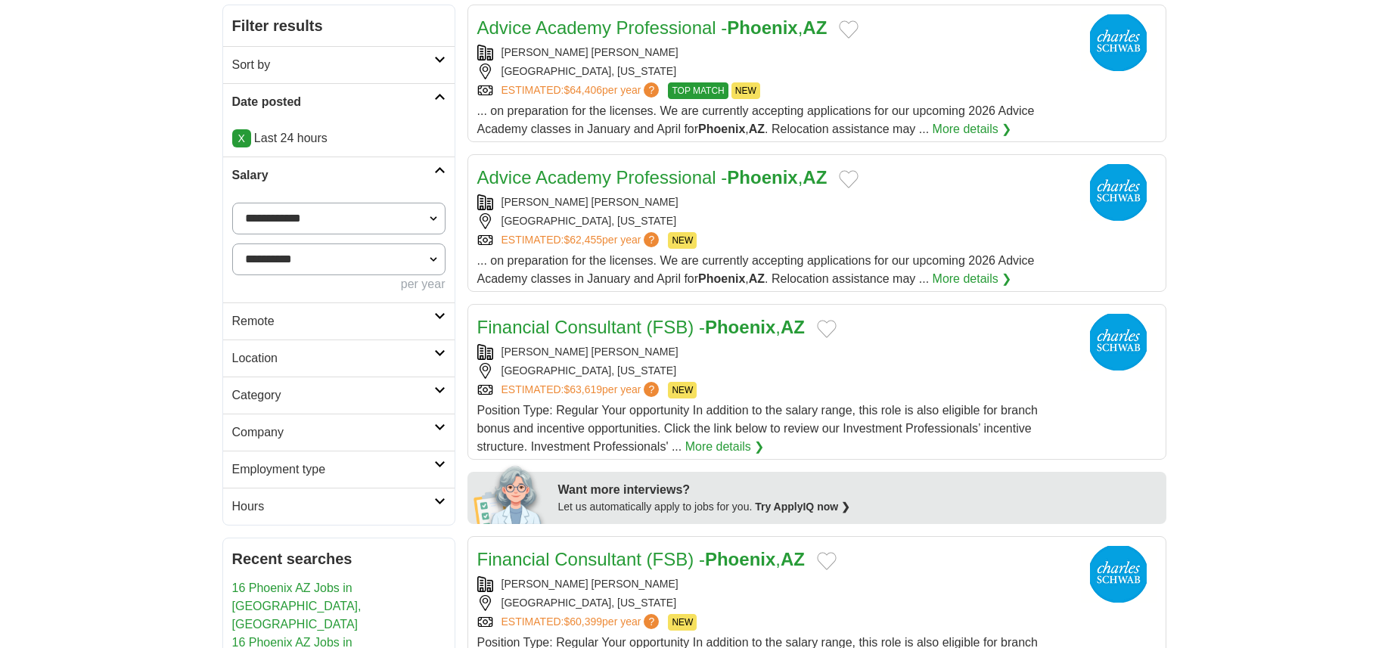
scroll to position [290, 0]
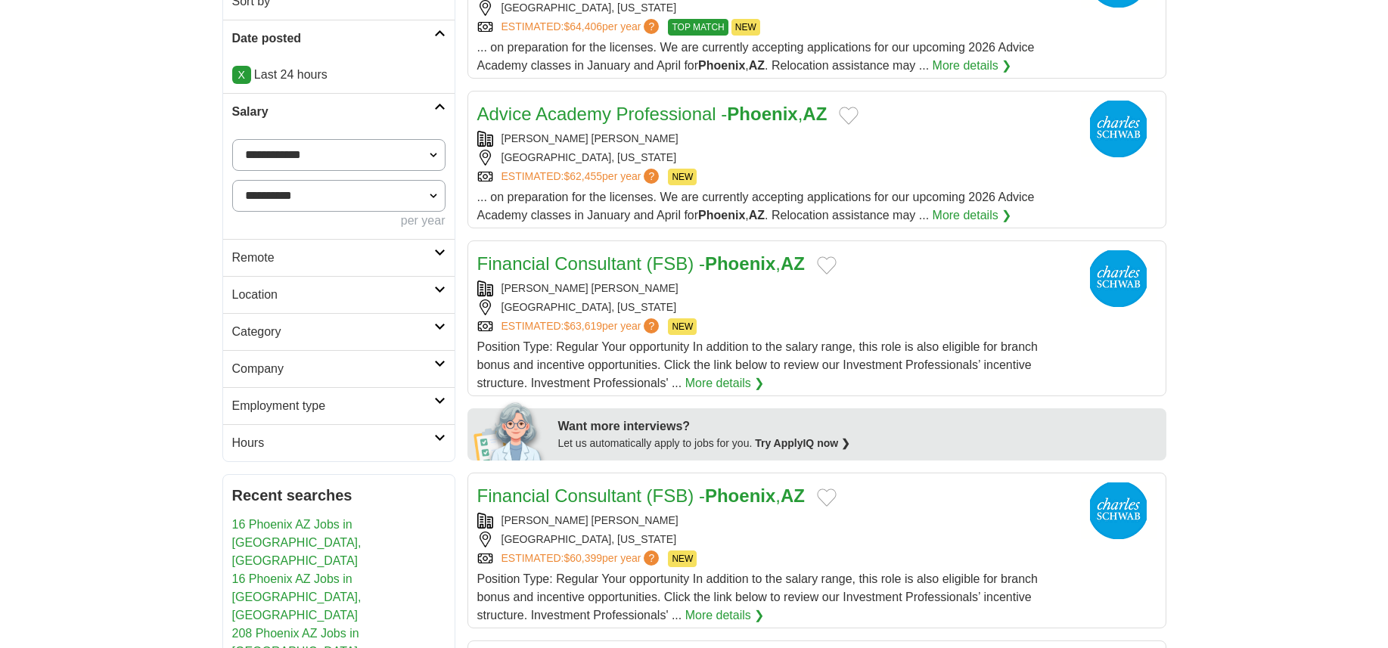
click at [230, 332] on link "Category" at bounding box center [338, 331] width 231 height 37
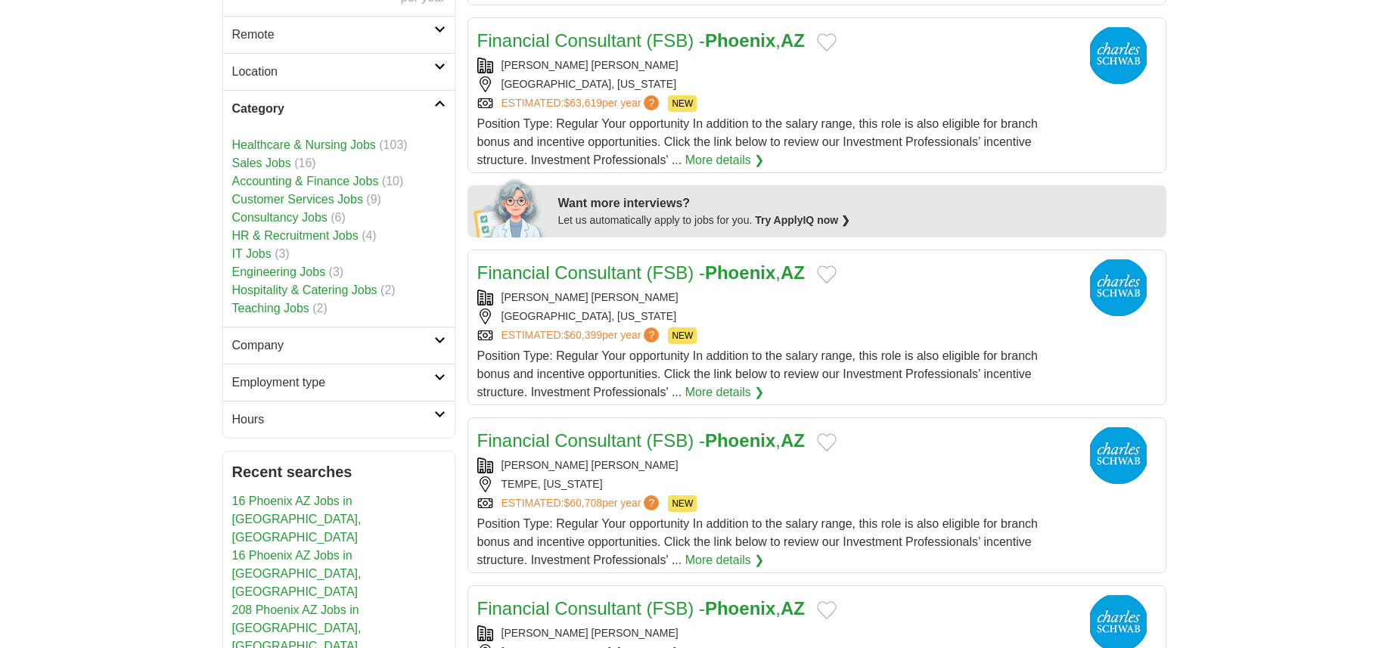
scroll to position [516, 0]
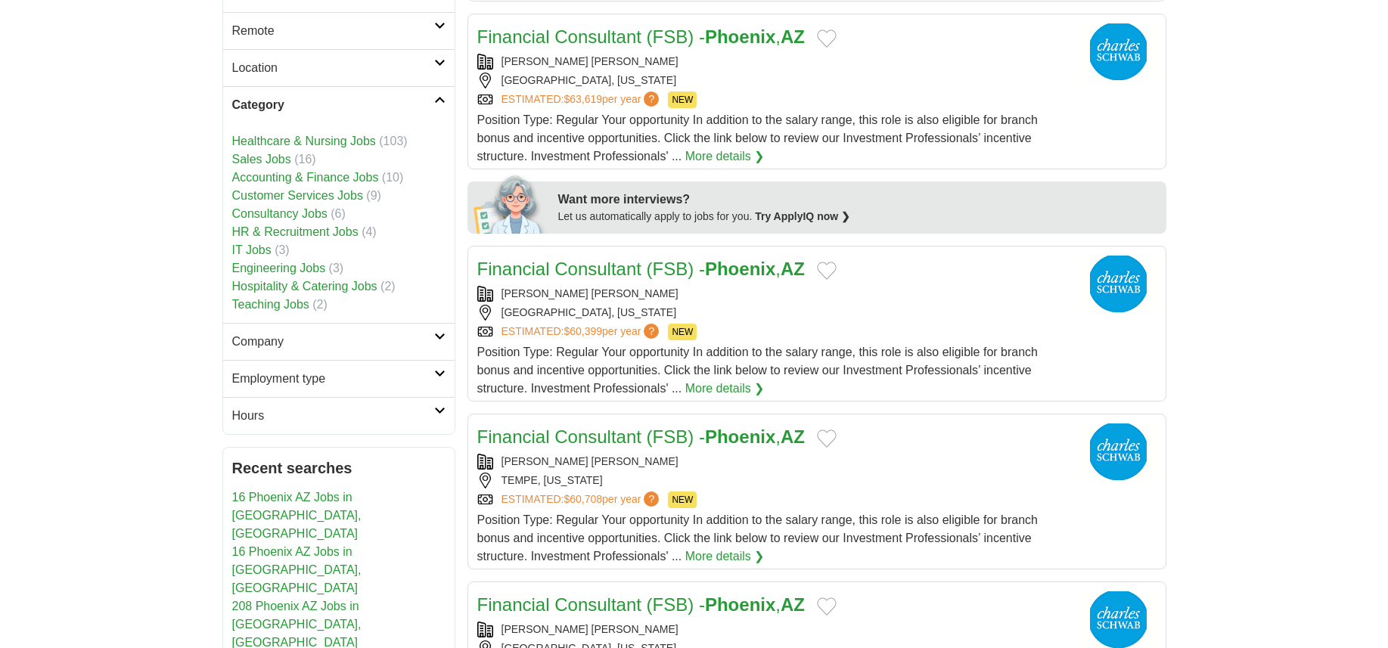
click at [315, 190] on link "Customer Services Jobs" at bounding box center [297, 195] width 131 height 13
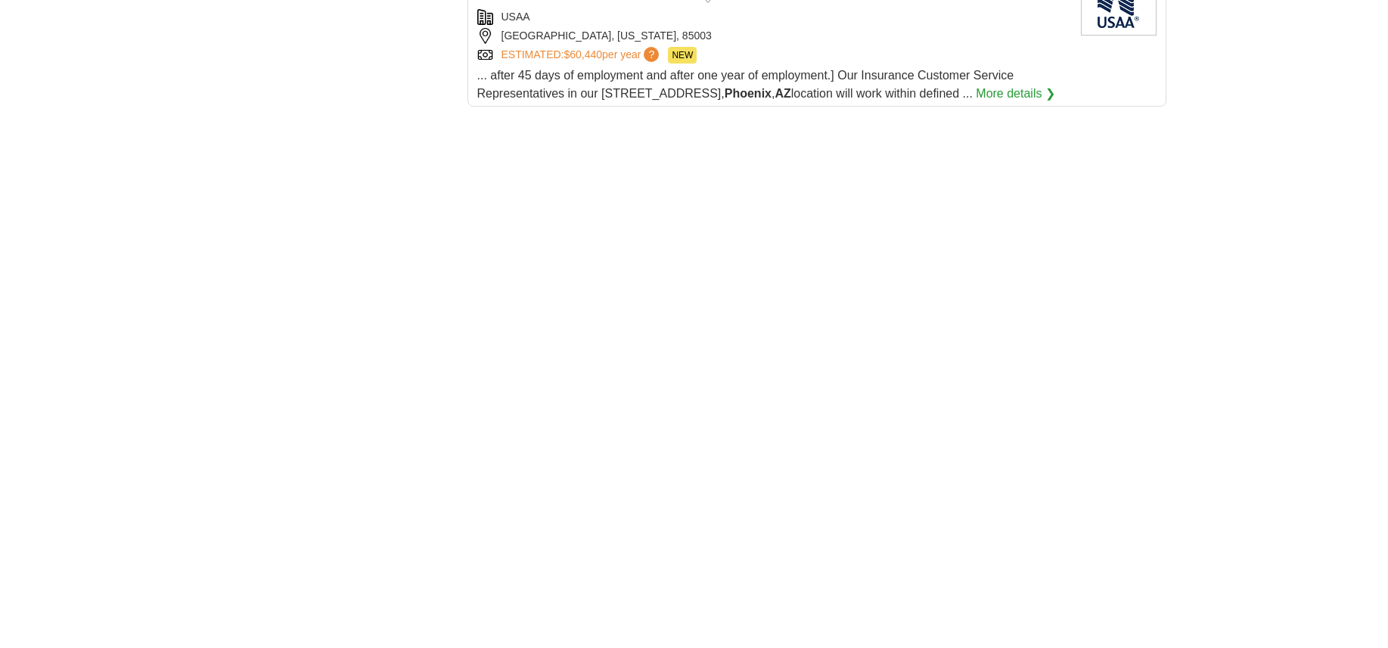
scroll to position [1571, 0]
